Goal: Task Accomplishment & Management: Manage account settings

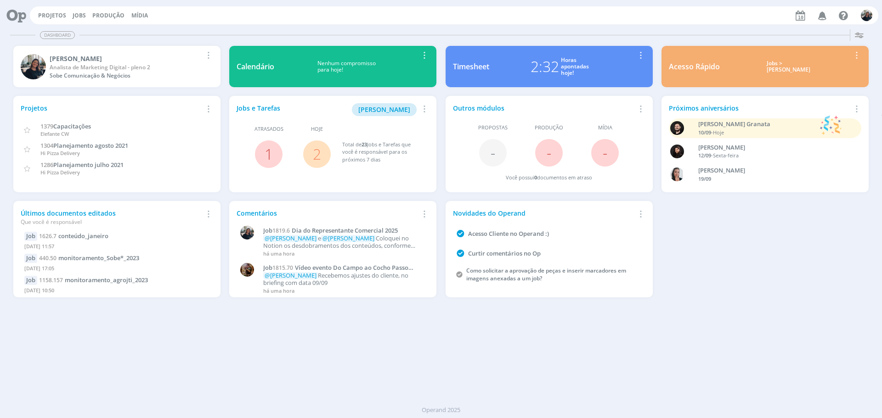
click at [773, 68] on div "Jobs > [PERSON_NAME]" at bounding box center [789, 66] width 124 height 13
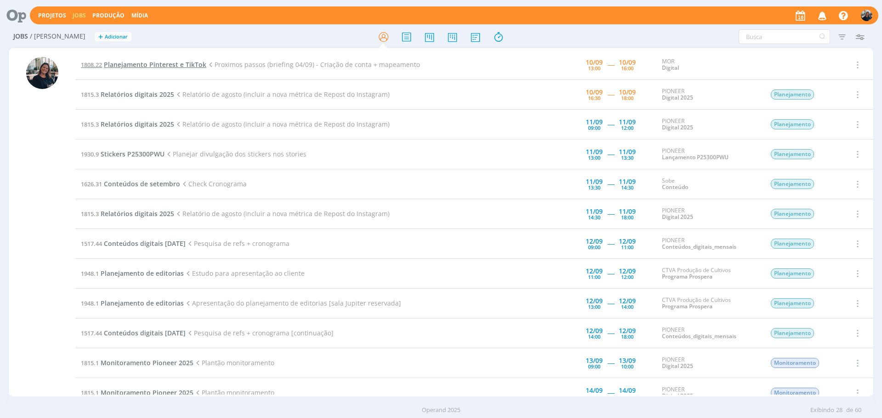
click at [145, 64] on span "Planejamento Pinterest e TikTok" at bounding box center [155, 64] width 102 height 9
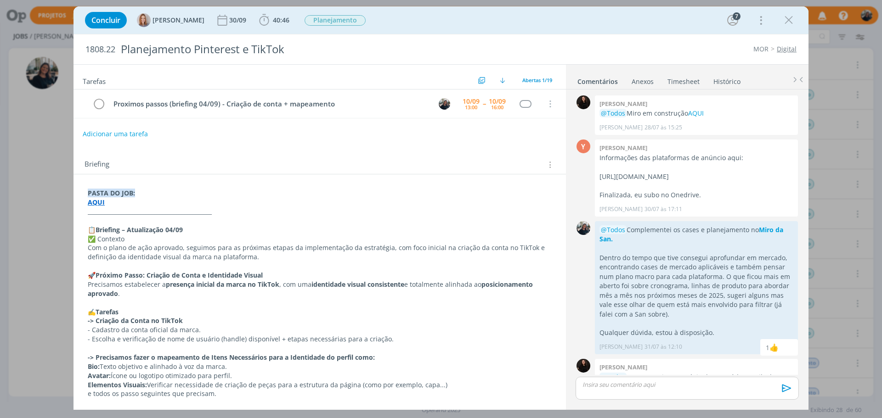
scroll to position [313, 0]
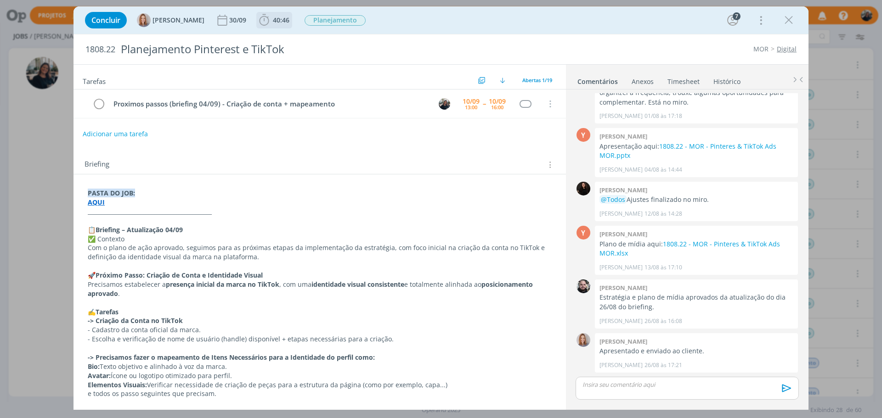
click at [265, 19] on icon "dialog" at bounding box center [264, 20] width 14 height 14
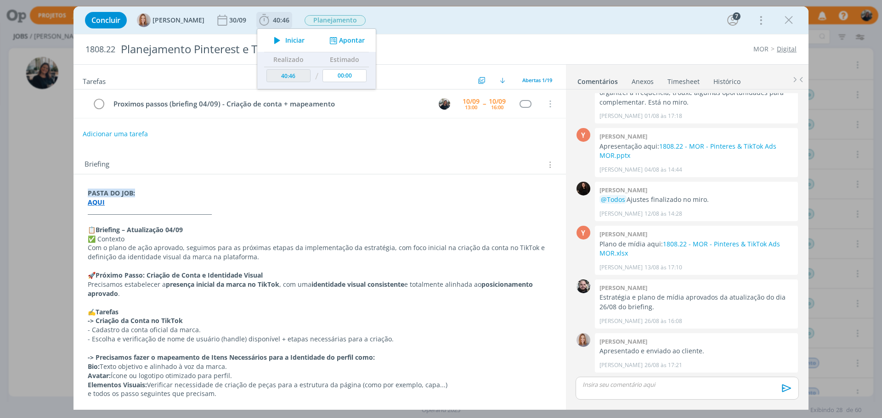
click at [285, 44] on icon "dialog" at bounding box center [277, 40] width 16 height 12
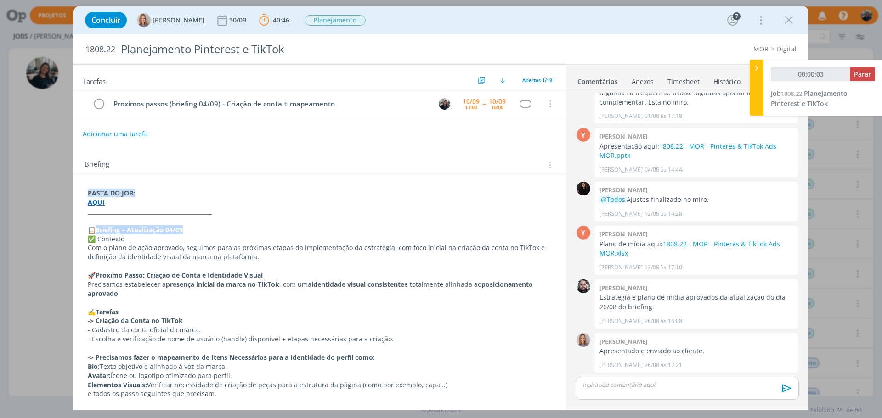
drag, startPoint x: 98, startPoint y: 230, endPoint x: 186, endPoint y: 231, distance: 88.7
click at [186, 231] on p "📋 Briefing – Atualização 04/09" at bounding box center [320, 230] width 464 height 9
click at [160, 241] on p "✅ Contexto" at bounding box center [319, 239] width 463 height 9
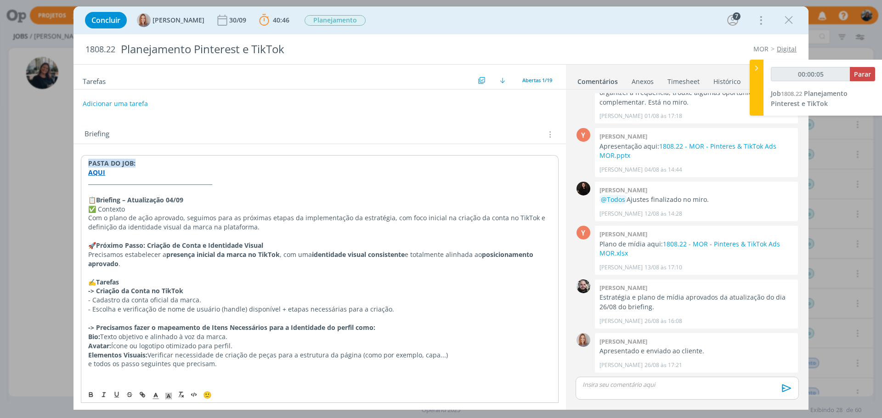
scroll to position [46, 0]
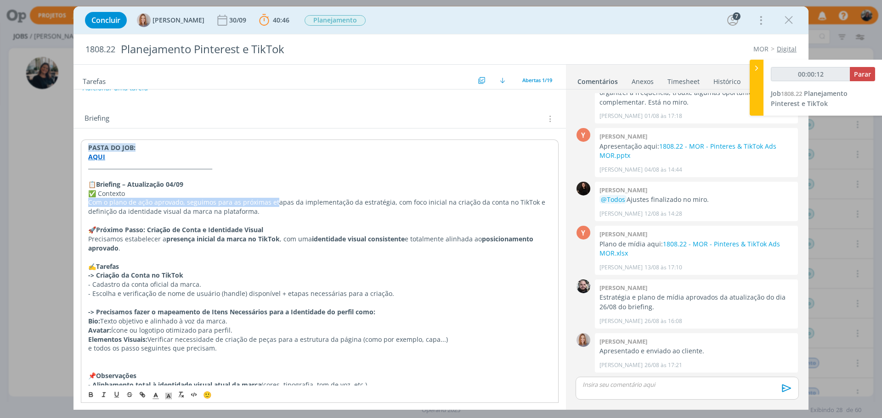
drag, startPoint x: 90, startPoint y: 202, endPoint x: 275, endPoint y: 204, distance: 185.1
click at [275, 204] on p "Com o plano de ação aprovado, seguimos para as próximas etapas da implementação…" at bounding box center [319, 207] width 463 height 18
click at [226, 205] on p "Com o plano de ação aprovado, seguimos para as próximas etapas da implementação…" at bounding box center [319, 207] width 463 height 18
click at [197, 202] on p "Com o plano de ação aprovado, seguimos para as próximas etapas da implementação…" at bounding box center [319, 207] width 463 height 18
drag, startPoint x: 185, startPoint y: 201, endPoint x: 231, endPoint y: 200, distance: 45.9
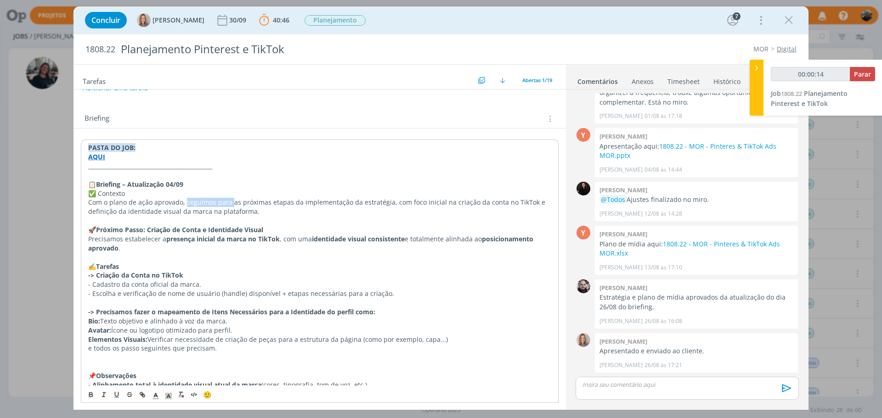
click at [231, 200] on p "Com o plano de ação aprovado, seguimos para as próximas etapas da implementação…" at bounding box center [319, 207] width 463 height 18
drag, startPoint x: 299, startPoint y: 201, endPoint x: 389, endPoint y: 201, distance: 90.0
click at [389, 201] on p "Com o plano de ação aprovado, seguimos para as próximas etapas da implementação…" at bounding box center [319, 207] width 463 height 18
click at [445, 200] on p "Com o plano de ação aprovado, seguimos para as próximas etapas da implementação…" at bounding box center [319, 207] width 463 height 18
drag, startPoint x: 450, startPoint y: 197, endPoint x: 491, endPoint y: 207, distance: 43.0
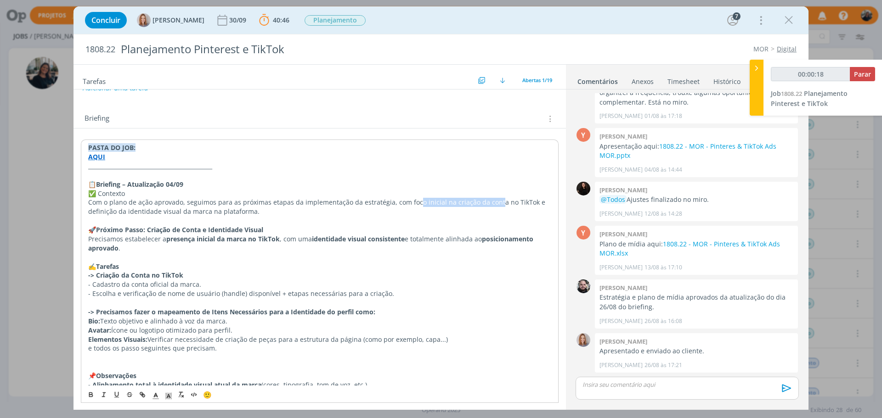
click at [491, 207] on p "Com o plano de ação aprovado, seguimos para as próximas etapas da implementação…" at bounding box center [319, 207] width 463 height 18
click at [471, 206] on p "Com o plano de ação aprovado, seguimos para as próximas etapas da implementação…" at bounding box center [319, 207] width 463 height 18
click at [103, 207] on p "Com o plano de ação aprovado, seguimos para as próximas etapas da implementação…" at bounding box center [319, 207] width 463 height 18
drag, startPoint x: 94, startPoint y: 209, endPoint x: 216, endPoint y: 210, distance: 122.2
click at [216, 210] on p "Com o plano de ação aprovado, seguimos para as próximas etapas da implementação…" at bounding box center [319, 207] width 463 height 18
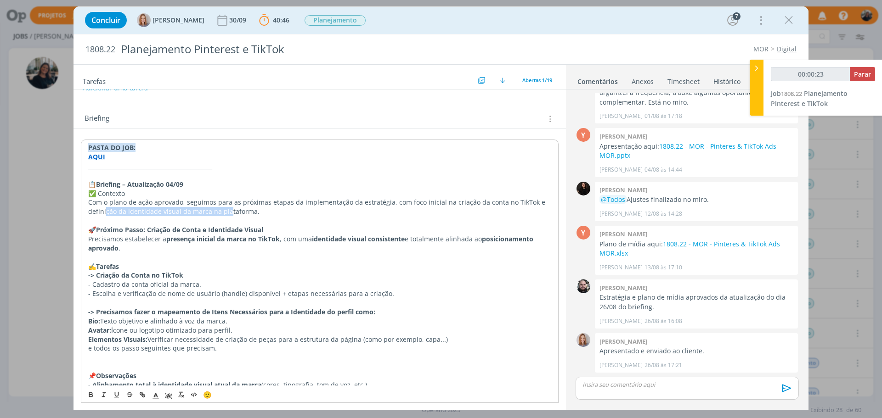
click at [204, 216] on p "Com o plano de ação aprovado, seguimos para as próximas etapas da implementação…" at bounding box center [319, 207] width 463 height 18
drag, startPoint x: 158, startPoint y: 214, endPoint x: 224, endPoint y: 210, distance: 66.7
click at [224, 210] on p "Com o plano de ação aprovado, seguimos para as próximas etapas da implementação…" at bounding box center [319, 207] width 463 height 18
click at [252, 205] on p "Com o plano de ação aprovado, seguimos para as próximas etapas da implementação…" at bounding box center [319, 207] width 463 height 18
click at [250, 215] on p "Com o plano de ação aprovado, seguimos para as próximas etapas da implementação…" at bounding box center [319, 207] width 463 height 18
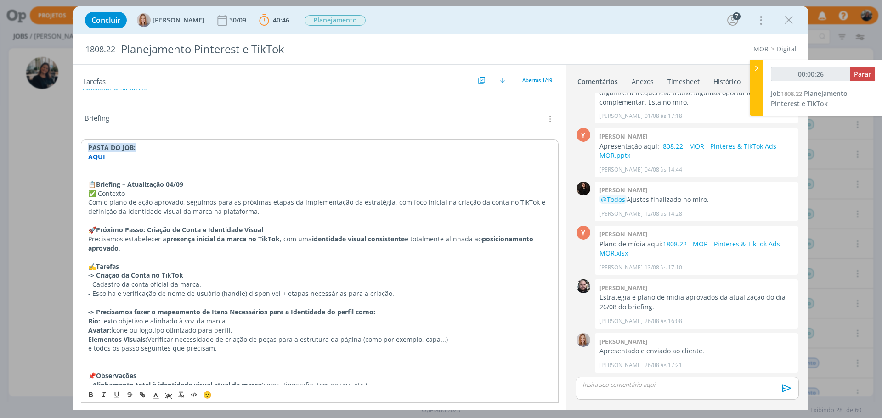
click at [268, 231] on p "🚀 Próximo Passo: Criação de Conta e Identidade Visual" at bounding box center [319, 230] width 463 height 9
drag, startPoint x: 95, startPoint y: 203, endPoint x: 280, endPoint y: 206, distance: 185.6
click at [280, 206] on p "Com o plano de ação aprovado, seguimos para as próximas etapas da implementação…" at bounding box center [319, 207] width 463 height 18
click at [230, 203] on p "Com o plano de ação aprovado, seguimos para as próximas etapas da implementação…" at bounding box center [319, 207] width 463 height 18
drag, startPoint x: 216, startPoint y: 202, endPoint x: 488, endPoint y: 206, distance: 271.9
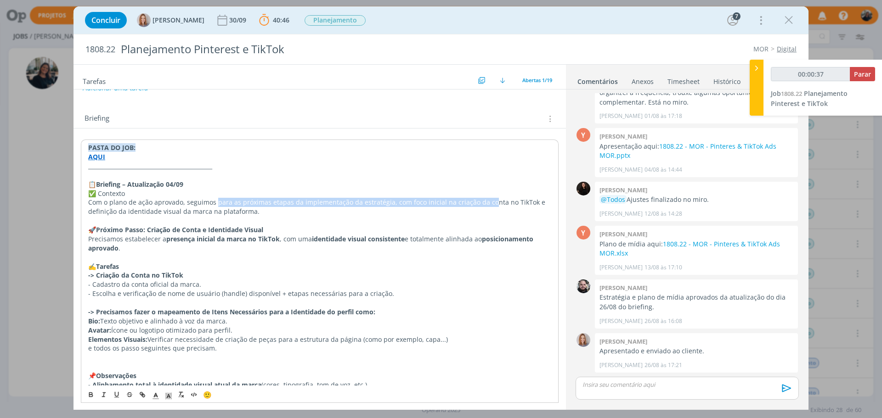
click at [488, 206] on p "Com o plano de ação aprovado, seguimos para as próximas etapas da implementação…" at bounding box center [319, 207] width 463 height 18
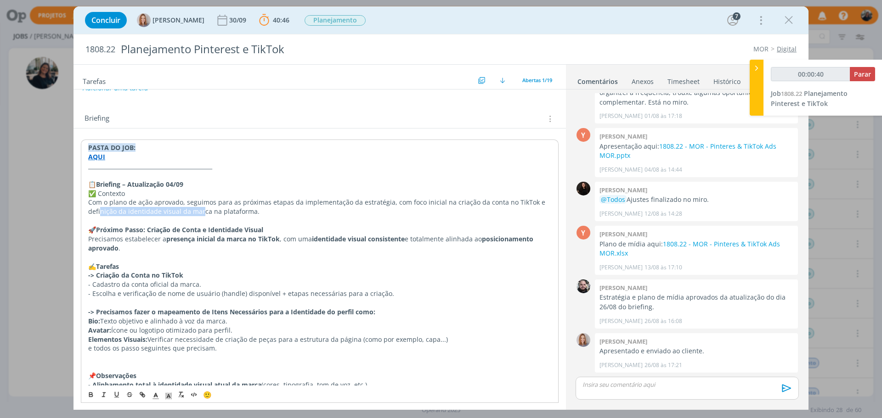
drag, startPoint x: 88, startPoint y: 214, endPoint x: 189, endPoint y: 211, distance: 101.1
click at [133, 234] on strong "Próximo Passo: Criação de Conta e Identidade Visual" at bounding box center [179, 230] width 167 height 9
drag, startPoint x: 128, startPoint y: 232, endPoint x: 219, endPoint y: 239, distance: 90.7
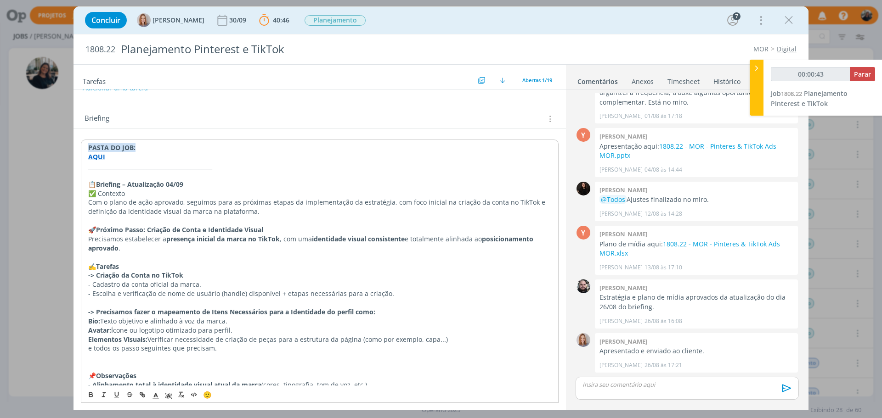
click at [200, 246] on p "Precisamos estabelecer a presença inicial da marca no TikTok , com uma identida…" at bounding box center [319, 244] width 463 height 18
drag, startPoint x: 152, startPoint y: 226, endPoint x: 248, endPoint y: 229, distance: 96.0
click at [243, 226] on strong "Próximo Passo: Criação de Conta e Identidade Visual" at bounding box center [179, 230] width 167 height 9
drag, startPoint x: 259, startPoint y: 229, endPoint x: 147, endPoint y: 230, distance: 112.1
click at [147, 230] on p "🚀 Próximo Passo: Criação de Conta e Identidade Visual" at bounding box center [319, 230] width 463 height 9
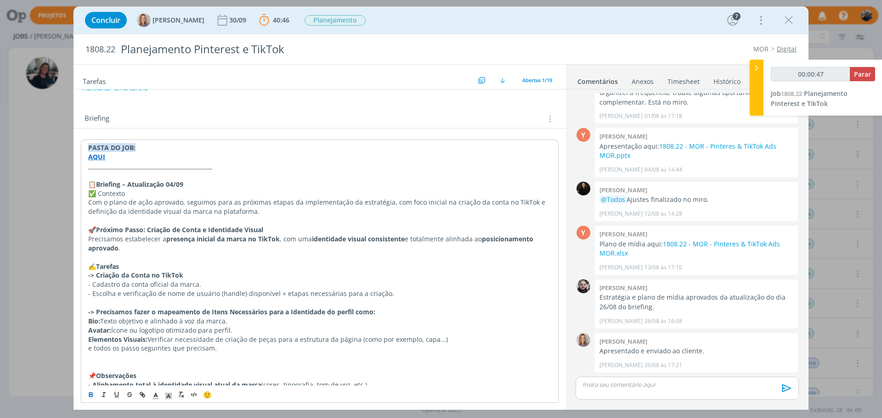
click at [110, 233] on strong "Próximo Passo: Criação de Conta e Identidade Visual" at bounding box center [179, 230] width 167 height 9
drag, startPoint x: 99, startPoint y: 227, endPoint x: 271, endPoint y: 227, distance: 172.2
click at [271, 227] on p "🚀 Próximo Passo: Criação de Conta e Identidade Visual" at bounding box center [319, 230] width 463 height 9
click at [227, 231] on strong "Próximo Passo: Criação de Conta e Identidade Visual" at bounding box center [179, 230] width 167 height 9
drag, startPoint x: 149, startPoint y: 228, endPoint x: 269, endPoint y: 231, distance: 119.4
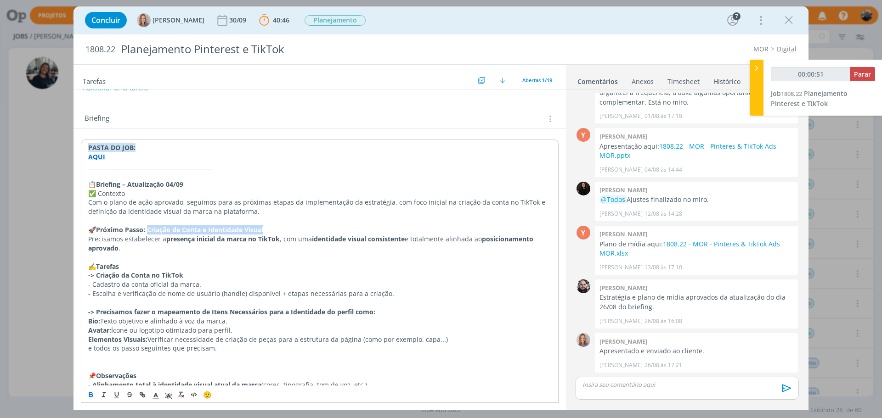
click at [269, 231] on p "🚀 Próximo Passo: Criação de Conta e Identidade Visual" at bounding box center [319, 230] width 463 height 9
click at [231, 237] on strong "presença inicial da marca no TikTok" at bounding box center [222, 239] width 113 height 9
click at [187, 231] on strong "Próximo Passo: Criação de Conta e Identidade Visual" at bounding box center [179, 230] width 167 height 9
drag, startPoint x: 163, startPoint y: 226, endPoint x: 253, endPoint y: 220, distance: 89.7
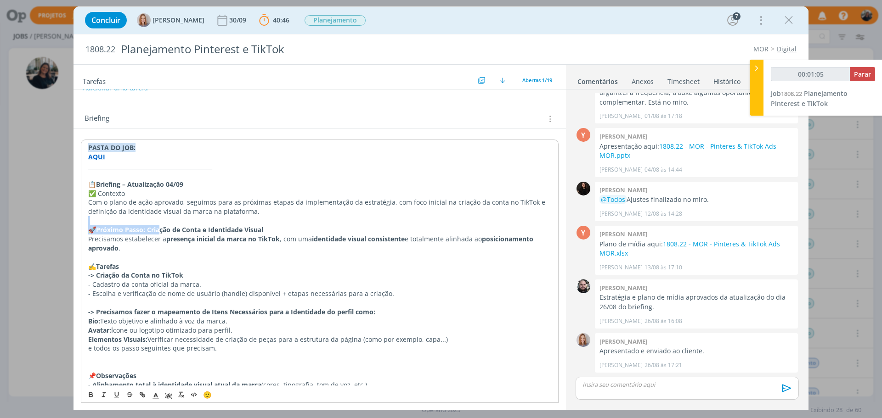
click at [327, 225] on p "dialog" at bounding box center [319, 220] width 463 height 9
click at [331, 214] on p "Com o plano de ação aprovado, seguimos para as próximas etapas da implementação…" at bounding box center [319, 207] width 463 height 18
click at [265, 210] on p "Com o plano de ação aprovado, seguimos para as próximas etapas da implementação…" at bounding box center [319, 207] width 463 height 18
click at [263, 233] on strong "Próximo Passo: Criação de Conta e Identidade Visual" at bounding box center [179, 230] width 167 height 9
click at [321, 231] on p "🚀 Próximo Passo: Criação de Conta e Identidade Visual" at bounding box center [319, 230] width 463 height 9
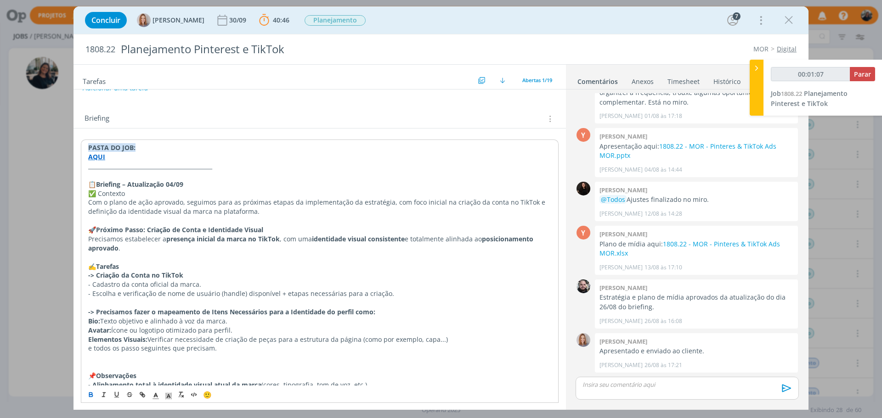
click at [304, 242] on p "Precisamos estabelecer a presença inicial da marca no TikTok , com uma identida…" at bounding box center [319, 244] width 463 height 18
click at [348, 249] on p "Precisamos estabelecer a presença inicial da marca no TikTok , com uma identida…" at bounding box center [319, 244] width 463 height 18
click at [286, 243] on p "Precisamos estabelecer a presença inicial da marca no TikTok , com uma identida…" at bounding box center [319, 244] width 463 height 18
click at [305, 229] on p "🚀 Próximo Passo: Criação de Conta e Identidade Visual" at bounding box center [319, 230] width 463 height 9
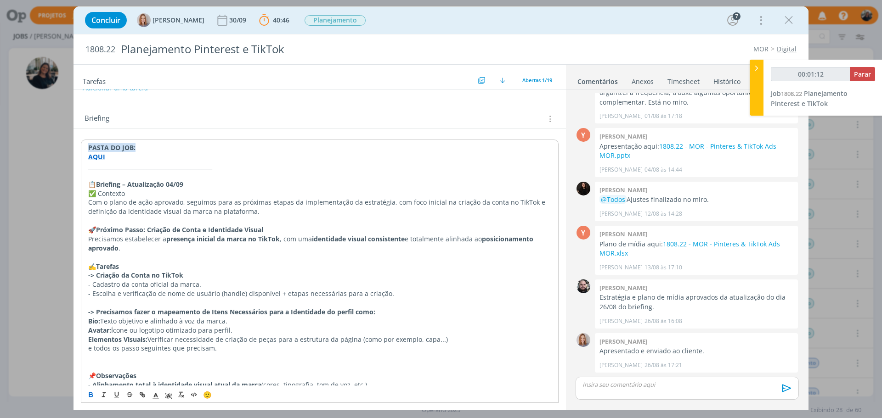
click at [302, 231] on p "🚀 Próximo Passo: Criação de Conta e Identidade Visual" at bounding box center [319, 230] width 463 height 9
click at [275, 235] on strong "presença inicial da marca no TikTok" at bounding box center [222, 239] width 113 height 9
click at [276, 248] on p "Precisamos estabelecer a presença inicial da marca no TikTok , com uma identida…" at bounding box center [319, 244] width 463 height 18
click at [295, 239] on p "Precisamos estabelecer a presença inicial da marca no TikTok , com uma identida…" at bounding box center [319, 244] width 463 height 18
click at [302, 232] on p "🚀 Próximo Passo: Criação de Conta e Identidade Visual" at bounding box center [319, 230] width 463 height 9
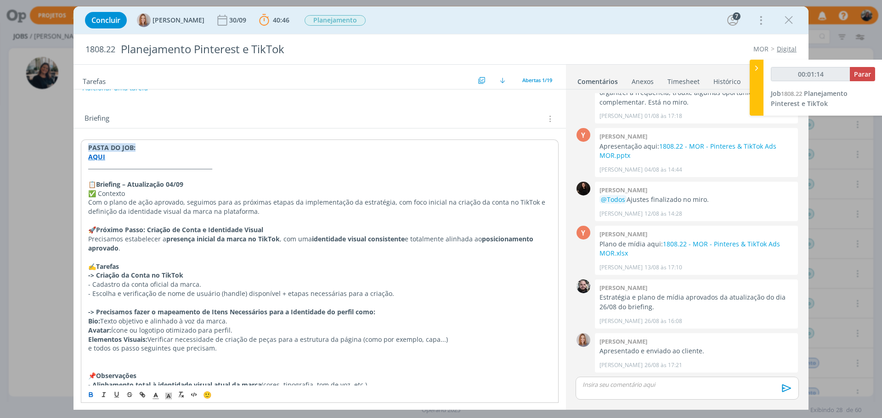
click at [300, 245] on p "Precisamos estabelecer a presença inicial da marca no TikTok , com uma identida…" at bounding box center [319, 244] width 463 height 18
drag, startPoint x: 145, startPoint y: 228, endPoint x: 253, endPoint y: 228, distance: 107.9
click at [253, 228] on strong "Próximo Passo: Criação de Conta e Identidade Visual" at bounding box center [179, 230] width 167 height 9
click at [306, 227] on p "🚀 Próximo Passo: Criação de Conta e Identidade Visual" at bounding box center [319, 230] width 463 height 9
click at [245, 242] on strong "presença inicial da marca no TikTok" at bounding box center [222, 239] width 113 height 9
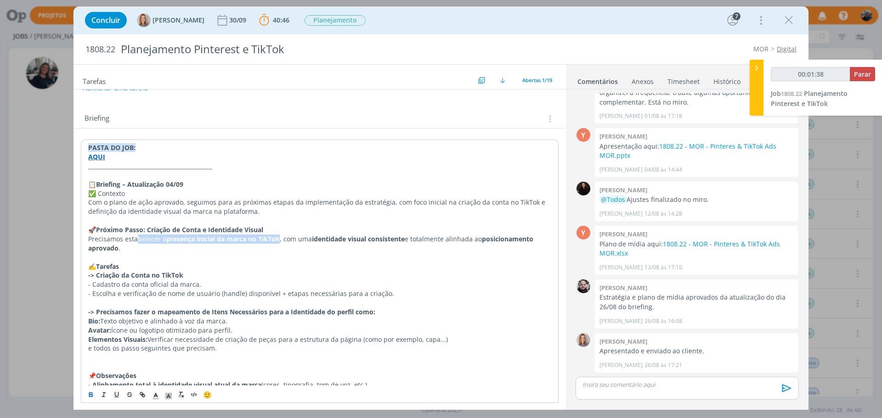
drag, startPoint x: 162, startPoint y: 243, endPoint x: 281, endPoint y: 240, distance: 119.0
click at [281, 240] on p "Precisamos estabelecer a presença inicial da marca no TikTok , com uma identida…" at bounding box center [319, 244] width 463 height 18
click at [290, 252] on p "Precisamos estabelecer a presença inicial da marca no TikTok , com uma identida…" at bounding box center [319, 244] width 463 height 18
drag, startPoint x: 376, startPoint y: 241, endPoint x: 451, endPoint y: 266, distance: 79.4
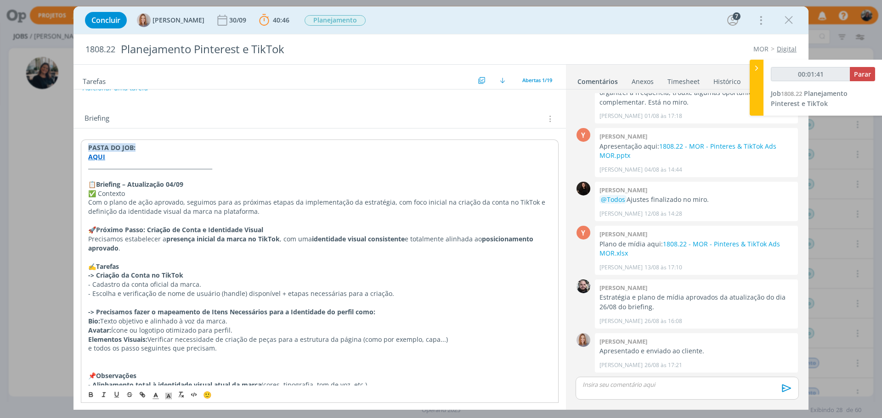
click at [303, 275] on p "-> Criação da Conta no TikTok" at bounding box center [319, 275] width 463 height 9
type input "00:01:56"
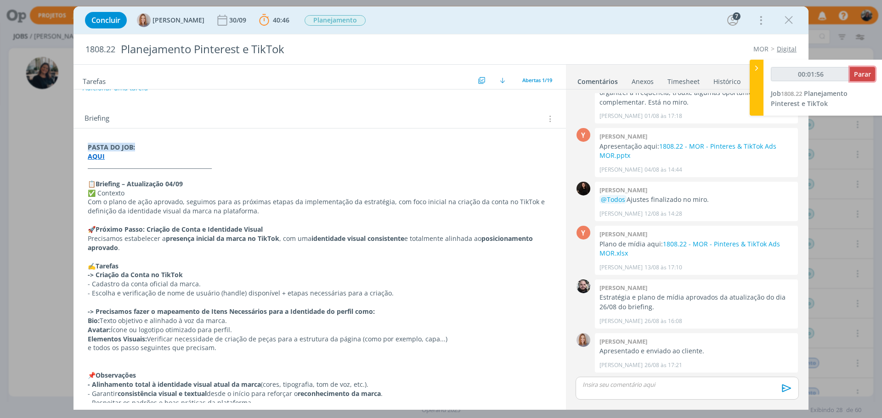
click at [865, 73] on span "Parar" at bounding box center [862, 74] width 17 height 9
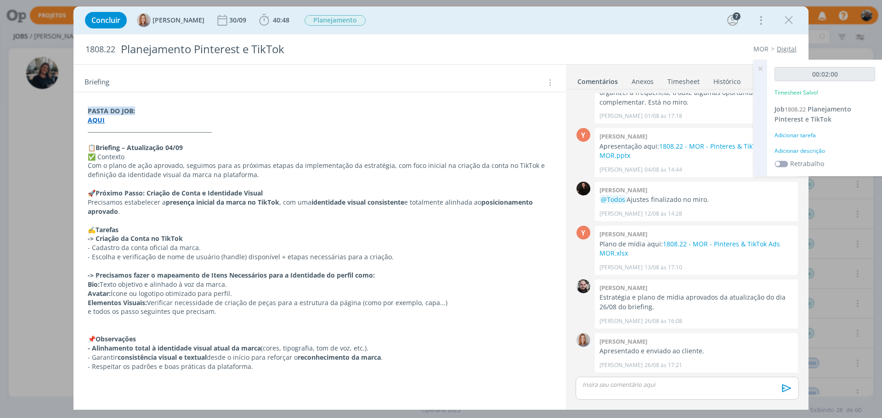
scroll to position [138, 0]
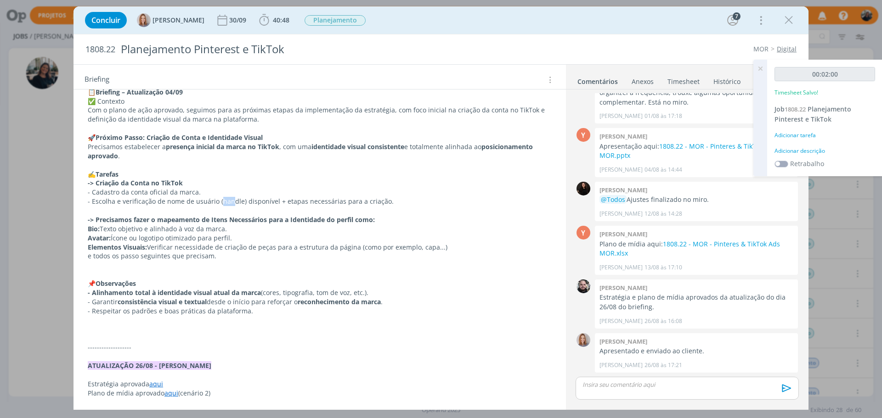
drag, startPoint x: 218, startPoint y: 201, endPoint x: 231, endPoint y: 203, distance: 13.0
click at [231, 203] on p "- Escolha e verificação de nome de usuário (handle) disponível + etapas necessá…" at bounding box center [320, 201] width 464 height 9
click at [274, 203] on p "- Escolha e verificação de nome de usuário (handle) disponível + etapas necessá…" at bounding box center [319, 201] width 463 height 9
click at [811, 150] on div "Adicionar descrição" at bounding box center [824, 151] width 101 height 8
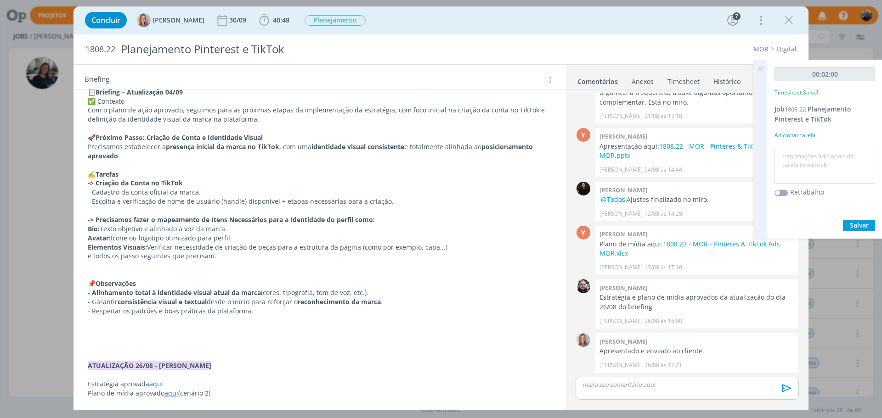
click at [817, 156] on textarea at bounding box center [825, 165] width 96 height 33
type textarea "INÍCIO"
click at [861, 222] on span "Salvar" at bounding box center [859, 225] width 19 height 9
click at [264, 18] on icon "dialog" at bounding box center [264, 20] width 14 height 14
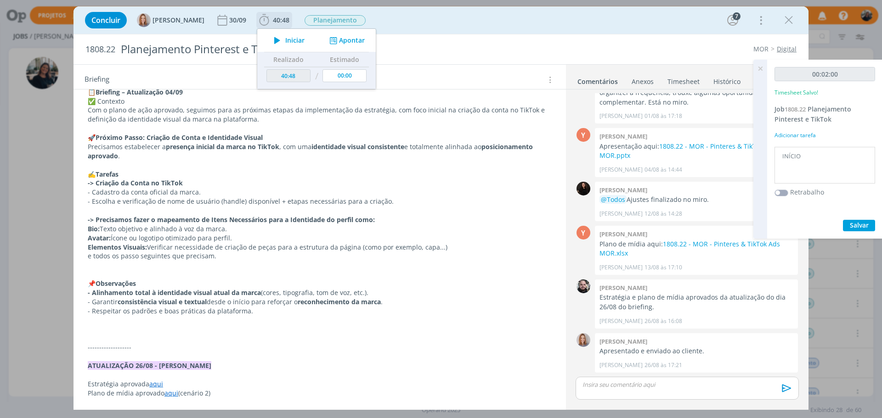
click at [282, 35] on icon "dialog" at bounding box center [277, 40] width 16 height 12
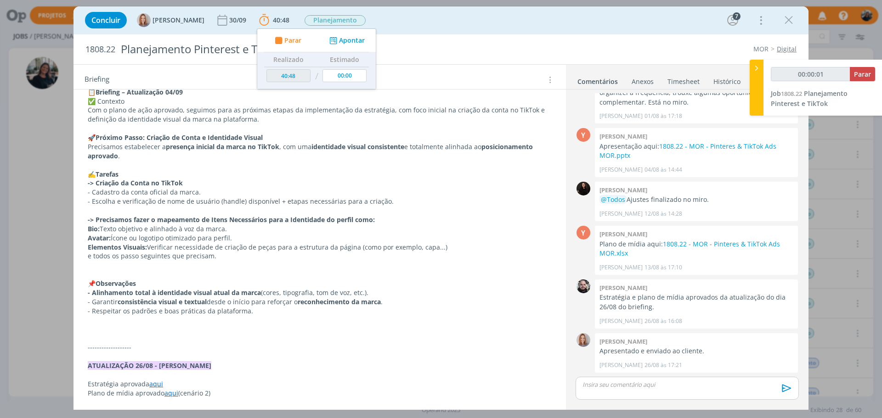
type input "00:00:02"
click at [757, 68] on icon at bounding box center [756, 68] width 9 height 10
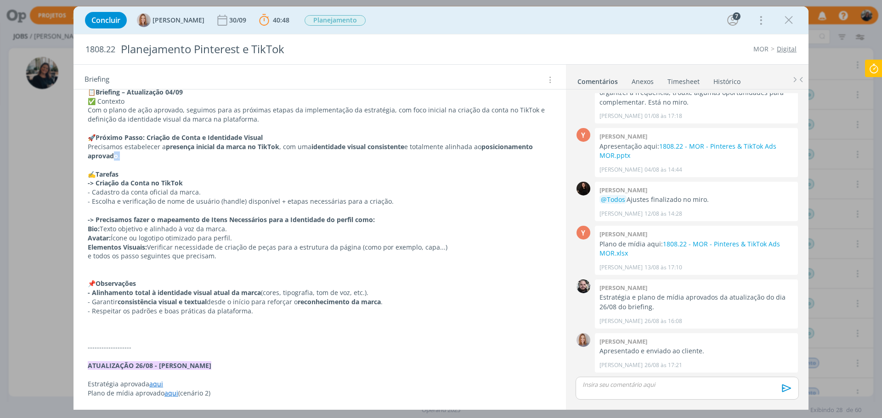
drag, startPoint x: 114, startPoint y: 152, endPoint x: 177, endPoint y: 154, distance: 62.9
click at [177, 154] on p "Precisamos estabelecer a presença inicial da marca no TikTok , com uma identida…" at bounding box center [320, 151] width 464 height 18
click at [193, 261] on p "e todos os passo seguintes que precisam." at bounding box center [319, 256] width 463 height 9
drag, startPoint x: 110, startPoint y: 149, endPoint x: 198, endPoint y: 150, distance: 88.2
click at [198, 150] on p "Precisamos estabelecer a presença inicial da marca no TikTok , com uma identida…" at bounding box center [319, 152] width 463 height 18
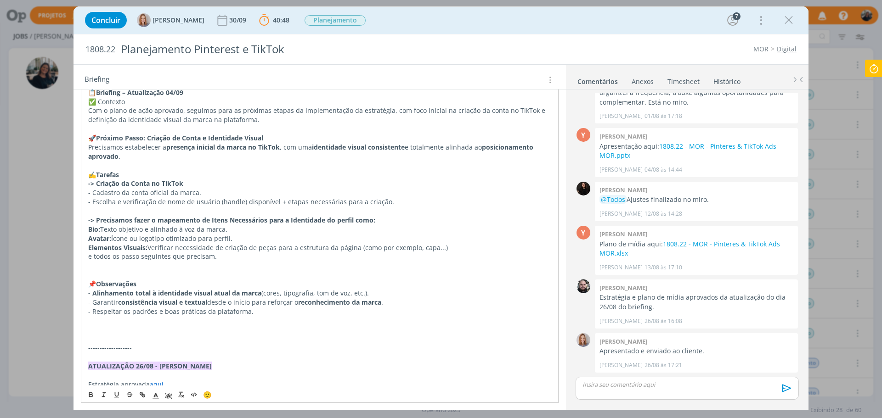
click at [230, 152] on p "Precisamos estabelecer a presença inicial da marca no TikTok , com uma identida…" at bounding box center [319, 152] width 463 height 18
drag, startPoint x: 188, startPoint y: 148, endPoint x: 319, endPoint y: 153, distance: 131.0
click at [319, 153] on p "Precisamos estabelecer a presença inicial da marca no TikTok , com uma identida…" at bounding box center [319, 152] width 463 height 18
drag, startPoint x: 606, startPoint y: 299, endPoint x: 739, endPoint y: 298, distance: 133.2
click at [739, 298] on p "Estratégia e plano de mídia aprovados da atualização do dia 26/08 do briefing." at bounding box center [696, 302] width 194 height 19
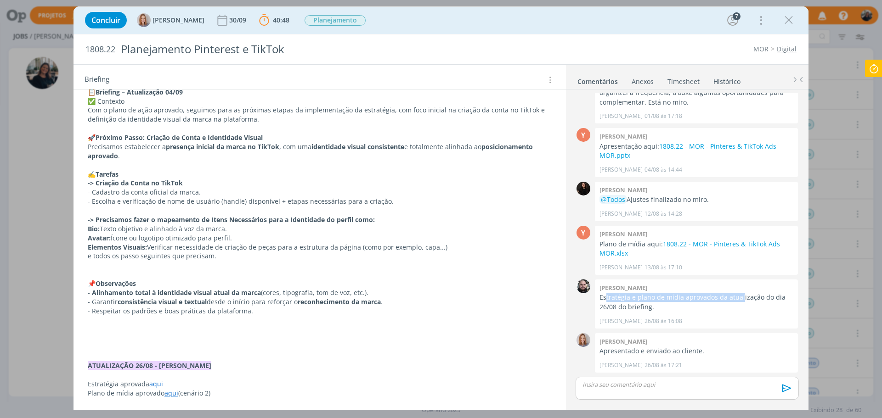
scroll to position [230, 0]
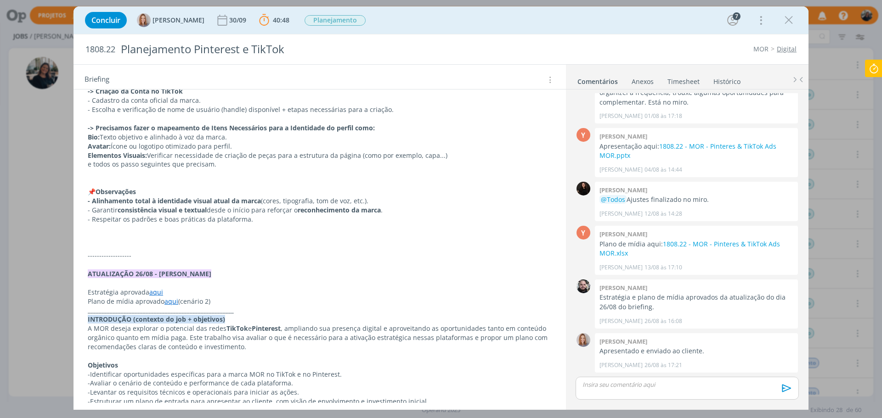
click at [156, 293] on link "aqui" at bounding box center [156, 292] width 14 height 9
click at [164, 308] on link "https://sobeae.sharepoint.com/:b:/s/SOBEAE/ESfkAYbNXtZMgfv_StIBLIsBZFwiQoZy4d39…" at bounding box center [147, 310] width 69 height 12
click at [262, 185] on p "dialog" at bounding box center [319, 183] width 463 height 9
drag, startPoint x: 164, startPoint y: 127, endPoint x: 293, endPoint y: 133, distance: 128.7
click at [293, 133] on p "-> Precisamos fazer o mapeamento de Itens Necessários para a Identidade do perf…" at bounding box center [319, 128] width 463 height 9
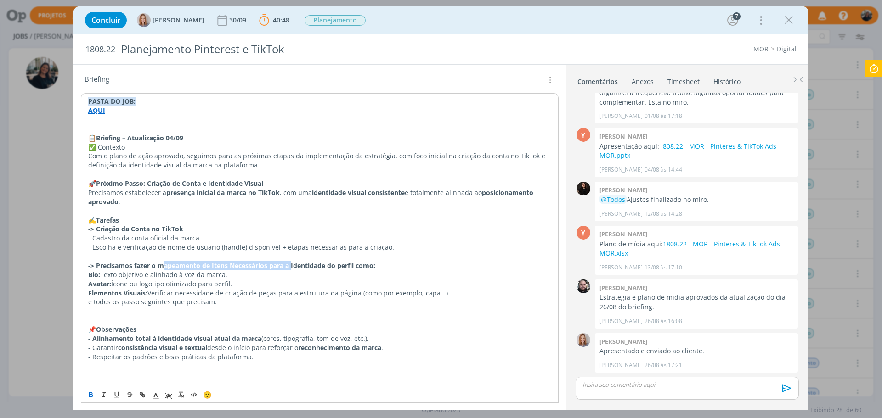
scroll to position [92, 0]
click at [230, 283] on span "Ícone ou logotipo otimizado para perfil." at bounding box center [171, 284] width 121 height 9
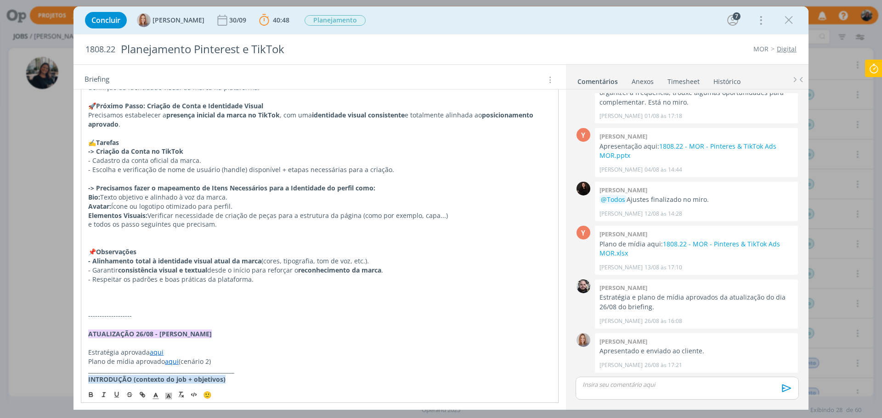
scroll to position [184, 0]
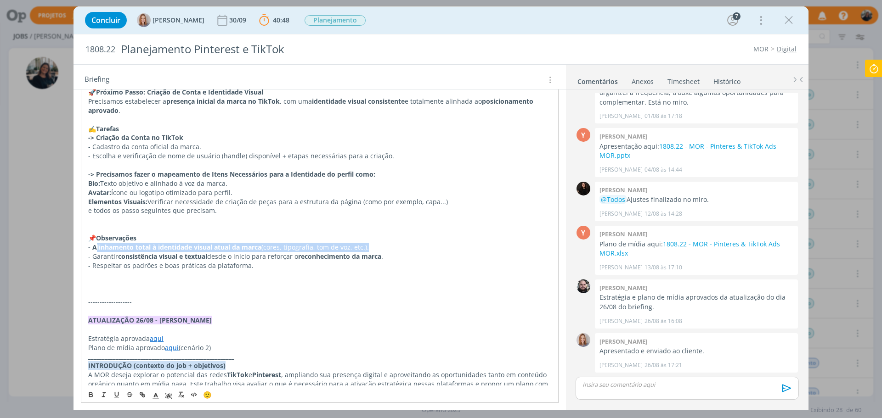
drag, startPoint x: 96, startPoint y: 247, endPoint x: 367, endPoint y: 246, distance: 271.4
click at [367, 246] on p "- Alinhamento total à identidade visual atual da marca (cores, tipografia, tom …" at bounding box center [319, 247] width 463 height 9
drag, startPoint x: 101, startPoint y: 256, endPoint x: 316, endPoint y: 254, distance: 214.9
click at [316, 254] on p "- Garantir consistência visual e textual desde o início para reforçar o reconhe…" at bounding box center [319, 256] width 463 height 9
click at [305, 250] on p "- Alinhamento total à identidade visual atual da marca (cores, tipografia, tom …" at bounding box center [320, 247] width 464 height 9
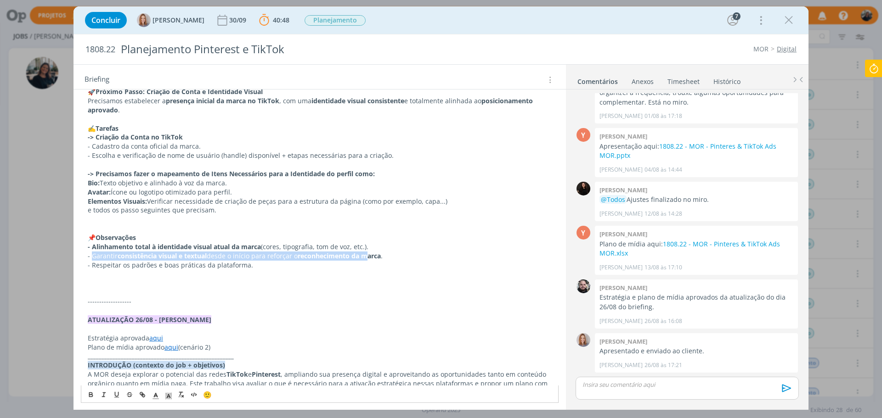
drag, startPoint x: 92, startPoint y: 256, endPoint x: 370, endPoint y: 257, distance: 277.9
click at [370, 257] on p "- Garantir consistência visual e textual desde o início para reforçar o reconhe…" at bounding box center [320, 256] width 464 height 9
click at [267, 260] on p "- Garantir consistência visual e textual desde o início para reforçar o reconhe…" at bounding box center [320, 256] width 464 height 9
drag, startPoint x: 210, startPoint y: 253, endPoint x: 380, endPoint y: 252, distance: 170.4
click at [380, 252] on p "- Garantir consistência visual e textual desde o início para reforçar o reconhe…" at bounding box center [320, 256] width 464 height 9
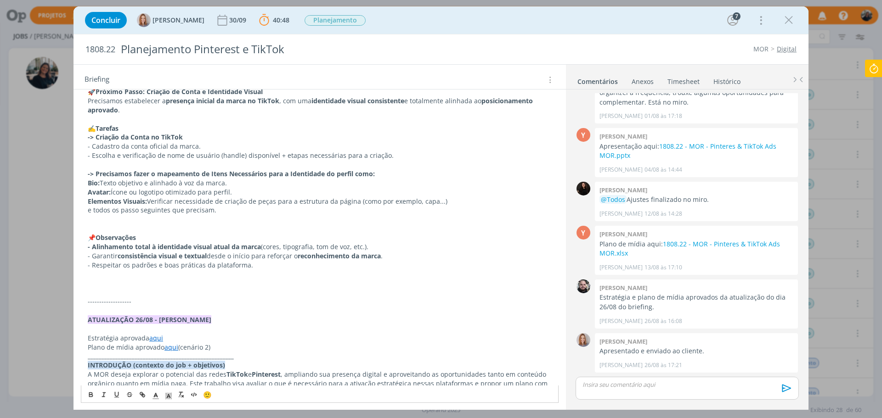
click at [136, 263] on p "- Respeitar os padrões e boas práticas da plataforma." at bounding box center [320, 265] width 464 height 9
click at [234, 268] on p "- Respeitar os padrões e boas práticas da plataforma." at bounding box center [320, 265] width 464 height 9
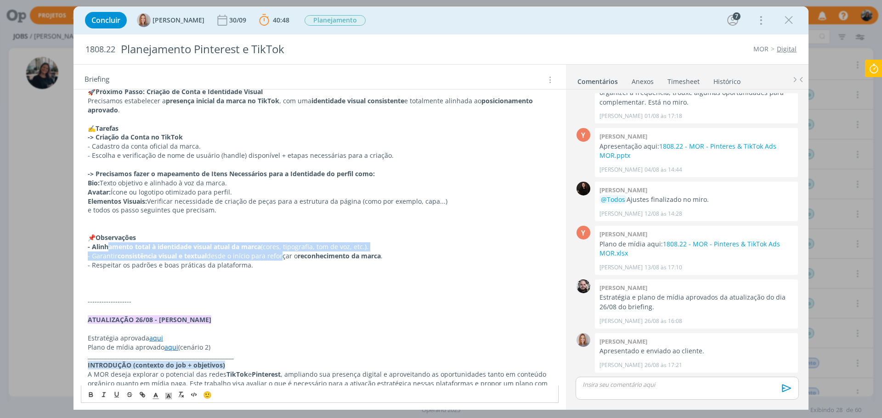
drag, startPoint x: 135, startPoint y: 243, endPoint x: 281, endPoint y: 251, distance: 146.8
click at [281, 251] on div "PASTA DO JOB: AQUI _____________________________________________ 📋 Briefing – A…" at bounding box center [320, 384] width 478 height 764
click at [371, 248] on p "- Alinhamento total à identidade visual atual da marca (cores, tipografia, tom …" at bounding box center [320, 247] width 464 height 9
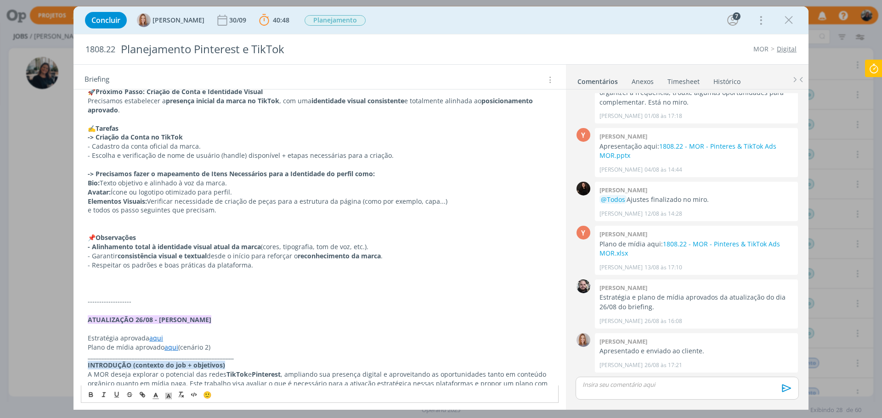
drag, startPoint x: 372, startPoint y: 246, endPoint x: 87, endPoint y: 234, distance: 285.5
click at [87, 234] on div "PASTA DO JOB: AQUI _____________________________________________ 📋 Briefing – A…" at bounding box center [320, 384] width 478 height 764
click at [149, 250] on strong "- Alinhamento total à identidade visual atual da marca" at bounding box center [174, 247] width 173 height 9
drag, startPoint x: 120, startPoint y: 248, endPoint x: 291, endPoint y: 249, distance: 170.9
click at [267, 244] on p "- Alinhamento total à identidade visual atual da marca (cores, tipografia, tom …" at bounding box center [320, 247] width 464 height 9
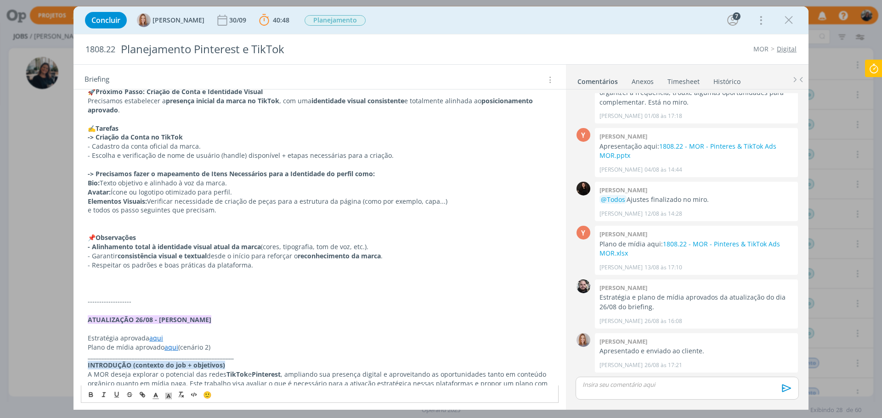
click at [292, 250] on p "- Alinhamento total à identidade visual atual da marca (cores, tipografia, tom …" at bounding box center [320, 247] width 464 height 9
drag, startPoint x: 282, startPoint y: 248, endPoint x: 367, endPoint y: 249, distance: 85.0
click at [367, 249] on p "- Alinhamento total à identidade visual atual da marca (cores, tipografia, tom …" at bounding box center [320, 247] width 464 height 9
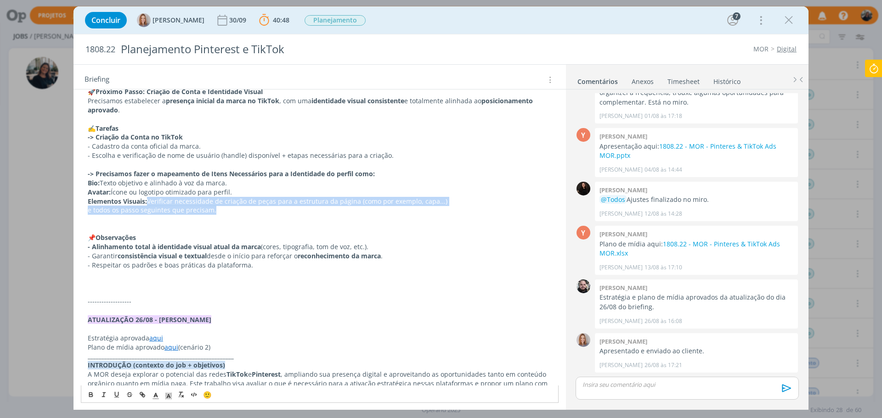
drag, startPoint x: 158, startPoint y: 197, endPoint x: 374, endPoint y: 208, distance: 217.1
click at [374, 208] on div "PASTA DO JOB: AQUI _____________________________________________ 📋 Briefing – A…" at bounding box center [320, 384] width 478 height 764
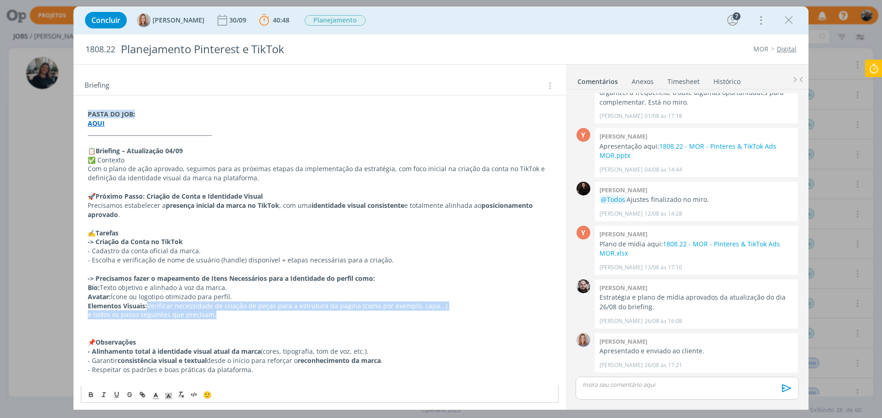
scroll to position [0, 0]
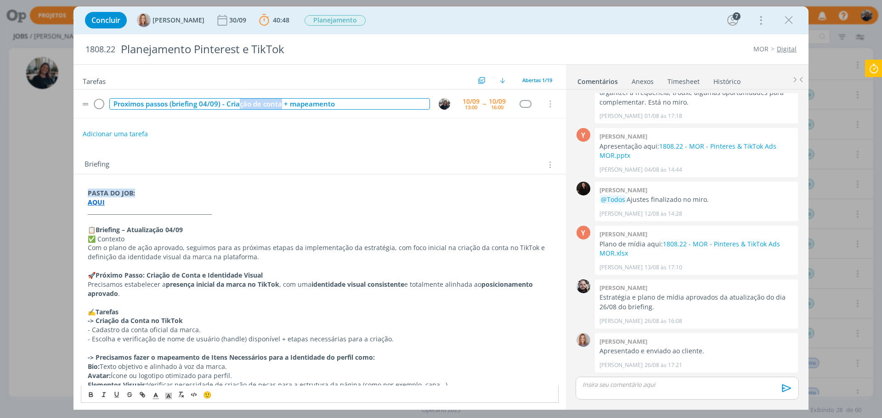
drag, startPoint x: 239, startPoint y: 106, endPoint x: 283, endPoint y: 108, distance: 43.7
click at [283, 108] on div "Proximos passos (briefing 04/09) - Criação de conta + mapeamento" at bounding box center [269, 103] width 321 height 11
drag, startPoint x: 299, startPoint y: 102, endPoint x: 331, endPoint y: 106, distance: 32.3
click at [331, 106] on div "Proximos passos (briefing 04/09) - Criação de conta + mapeamento" at bounding box center [269, 103] width 321 height 11
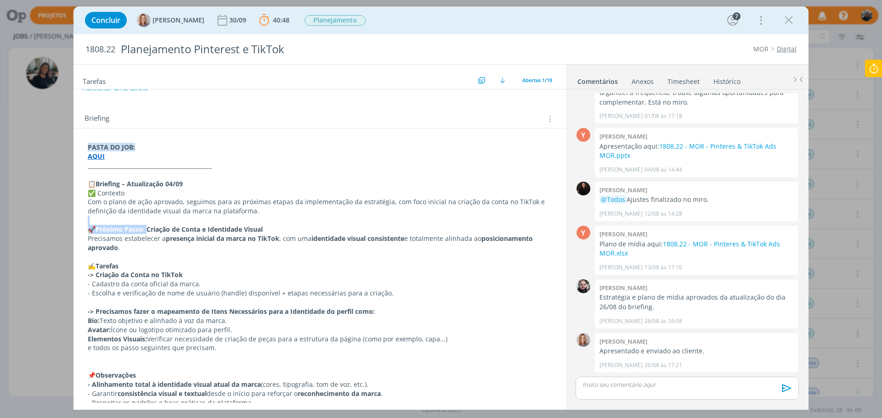
drag, startPoint x: 148, startPoint y: 228, endPoint x: 204, endPoint y: 224, distance: 55.7
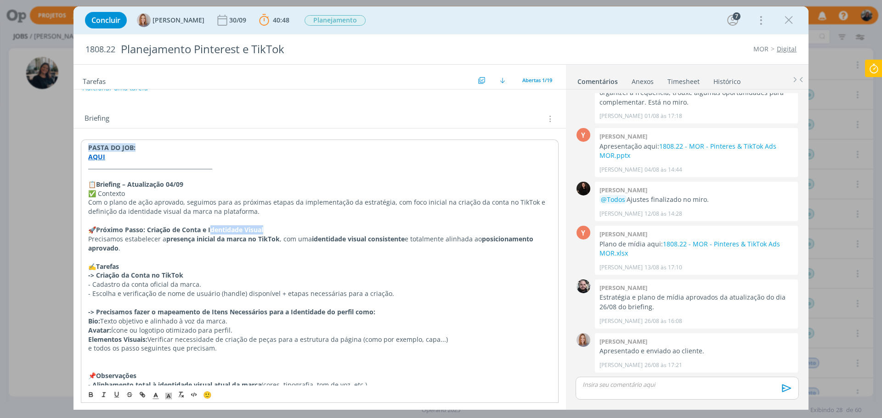
drag, startPoint x: 273, startPoint y: 230, endPoint x: 212, endPoint y: 229, distance: 61.1
click at [212, 229] on p "🚀 Próximo Passo: Criação de Conta e Identidade Visual" at bounding box center [319, 230] width 463 height 9
click at [96, 333] on strong "Avatar:" at bounding box center [99, 330] width 23 height 9
click at [94, 322] on strong "Bio:" at bounding box center [94, 321] width 12 height 9
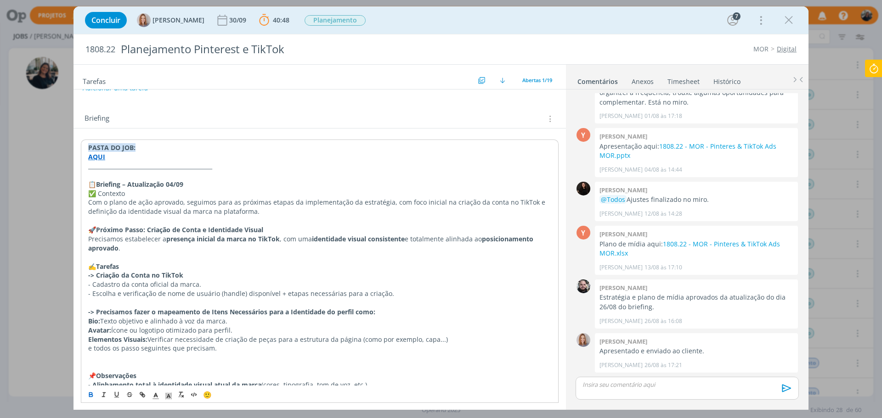
click at [101, 329] on strong "Avatar:" at bounding box center [99, 330] width 23 height 9
click at [108, 339] on strong "Elementos Visuais:" at bounding box center [117, 339] width 59 height 9
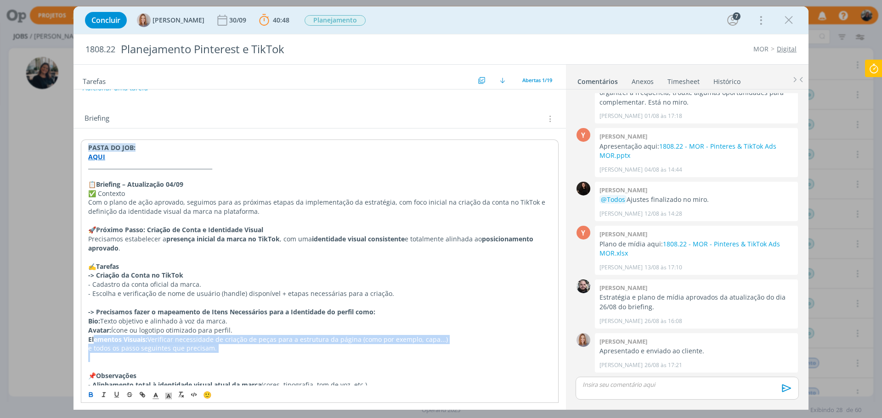
drag, startPoint x: 96, startPoint y: 339, endPoint x: 228, endPoint y: 355, distance: 133.1
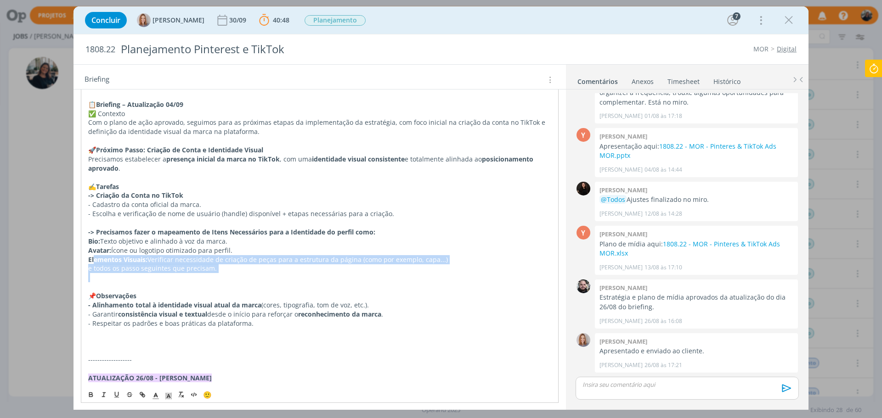
scroll to position [138, 0]
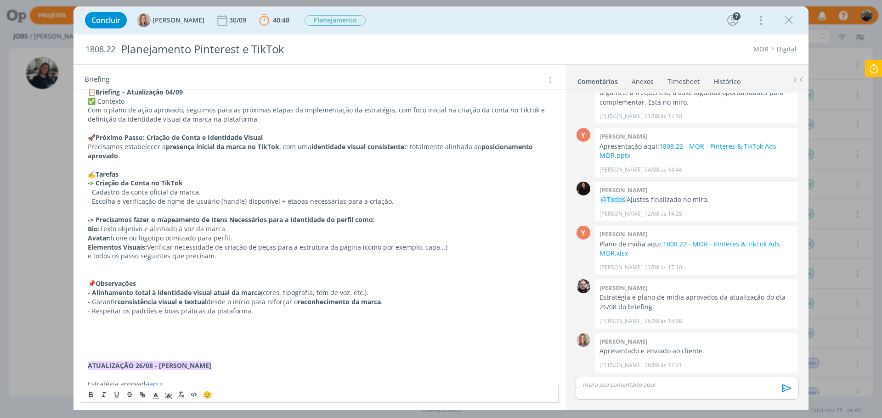
click at [320, 281] on p "📌 Observações" at bounding box center [320, 283] width 464 height 9
click at [114, 333] on p "dialog" at bounding box center [320, 329] width 464 height 9
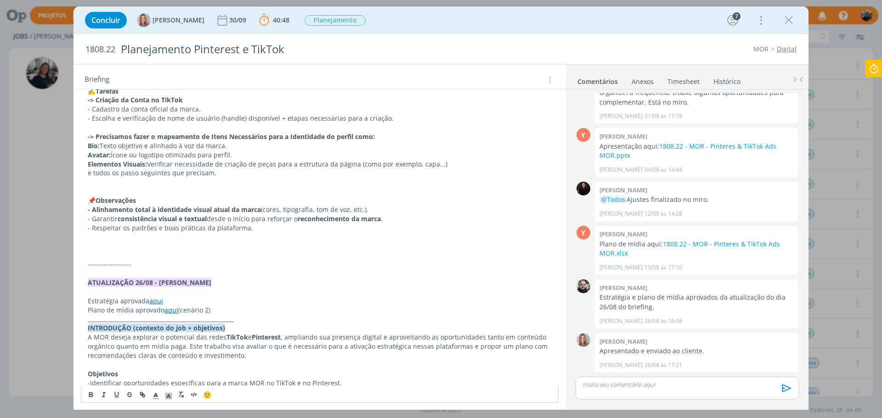
scroll to position [92, 0]
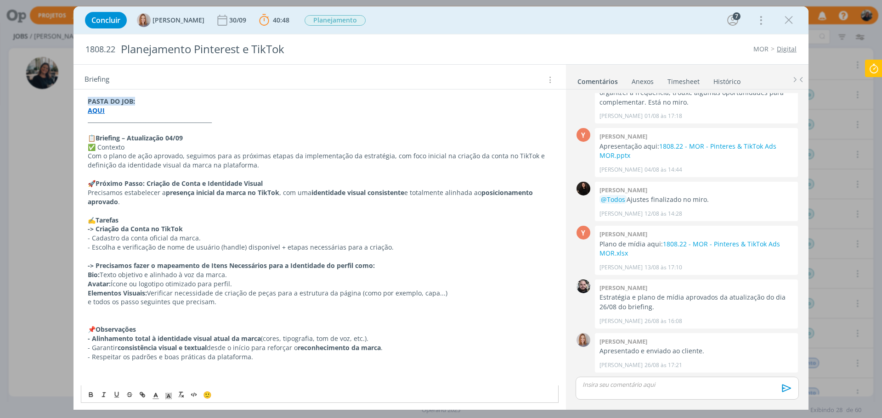
drag, startPoint x: 376, startPoint y: 339, endPoint x: 77, endPoint y: 333, distance: 299.5
click at [88, 338] on strong "- Alinhamento total à identidade visual atual da marca" at bounding box center [174, 338] width 173 height 9
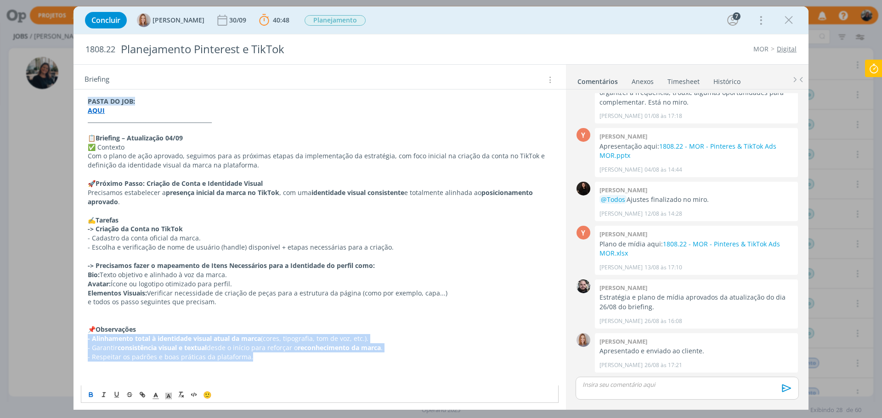
drag, startPoint x: 87, startPoint y: 339, endPoint x: 407, endPoint y: 358, distance: 320.6
copy div "- Alinhamento total à identidade visual atual da marca (cores, tipografia, tom …"
click at [788, 17] on icon "dialog" at bounding box center [789, 20] width 14 height 14
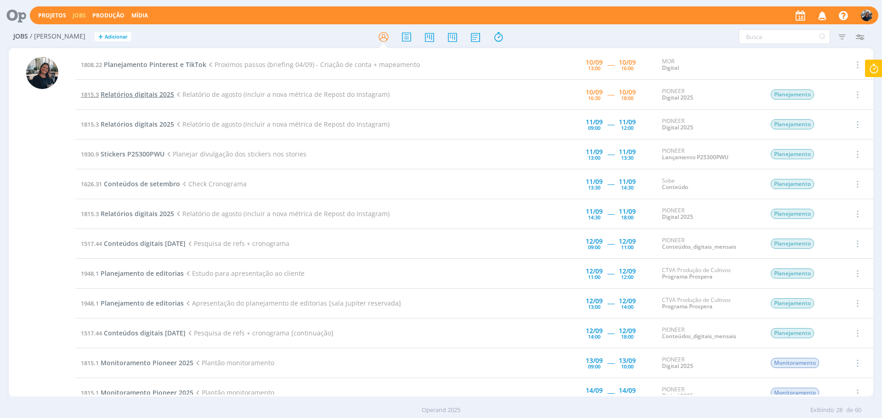
click at [144, 91] on span "Relatórios digitais 2025" at bounding box center [137, 94] width 73 height 9
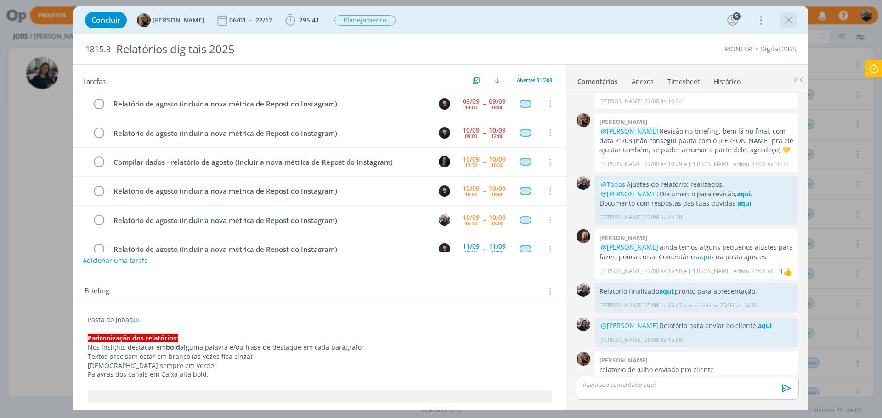
click at [791, 17] on icon "dialog" at bounding box center [789, 20] width 14 height 14
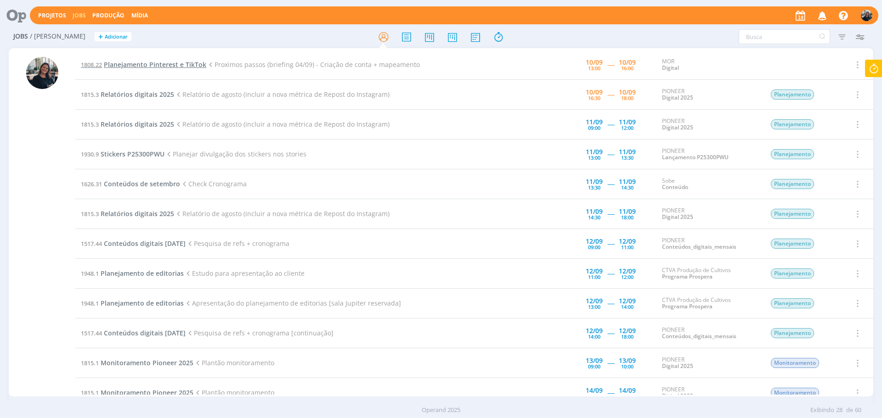
click at [135, 62] on span "Planejamento Pinterest e TikTok" at bounding box center [155, 64] width 102 height 9
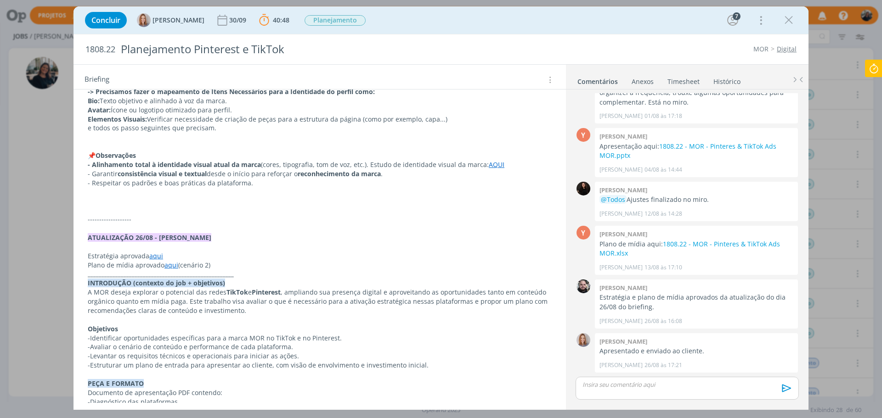
scroll to position [183, 0]
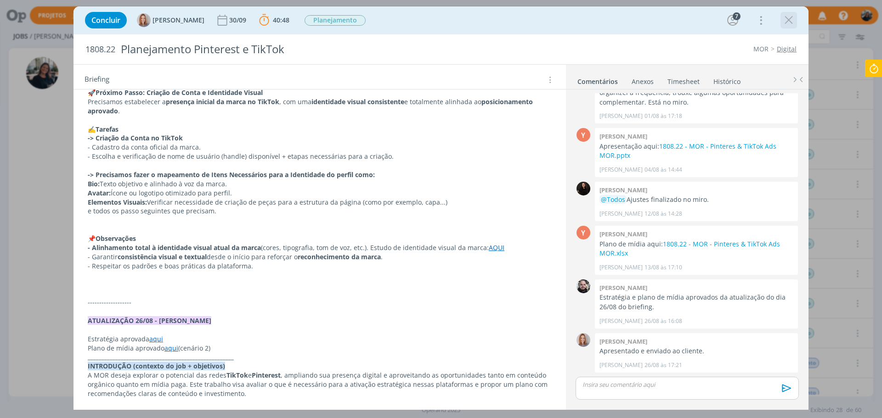
click at [785, 16] on icon "dialog" at bounding box center [789, 20] width 14 height 14
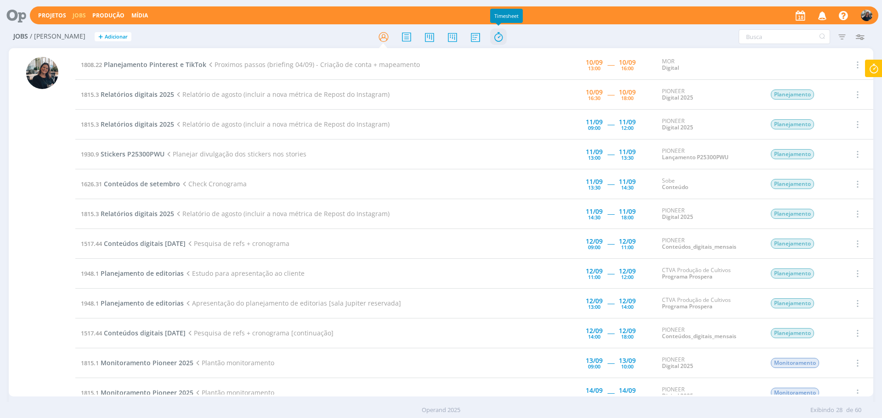
click at [498, 39] on icon at bounding box center [498, 37] width 17 height 18
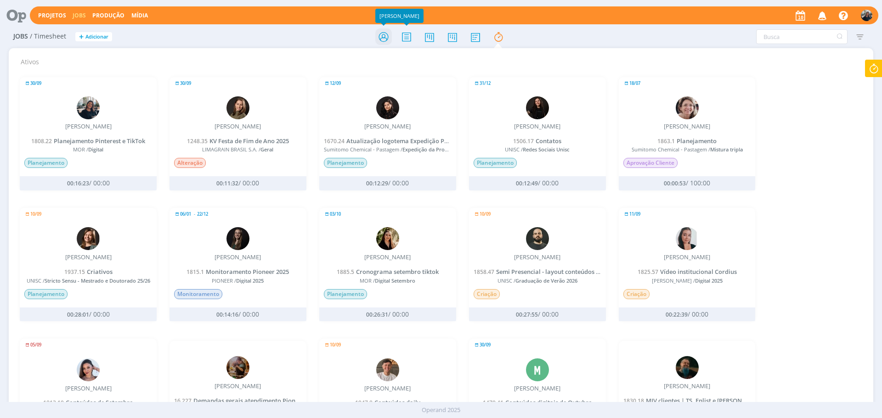
click at [378, 30] on icon at bounding box center [383, 37] width 17 height 18
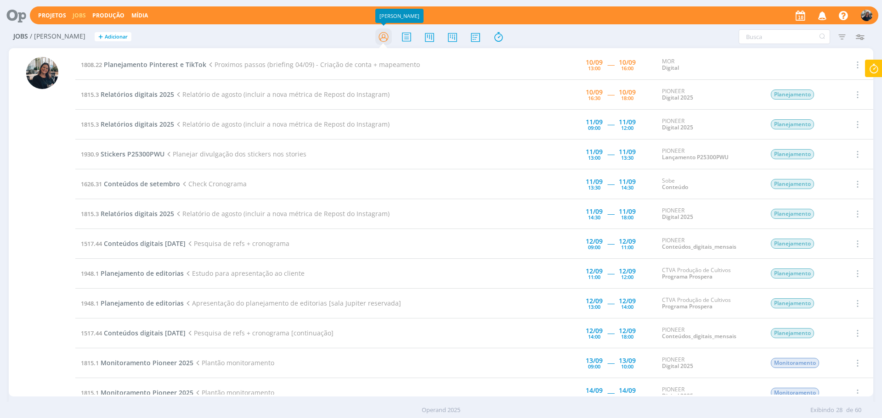
click at [384, 37] on icon at bounding box center [383, 37] width 17 height 18
click at [460, 32] on icon at bounding box center [452, 37] width 17 height 18
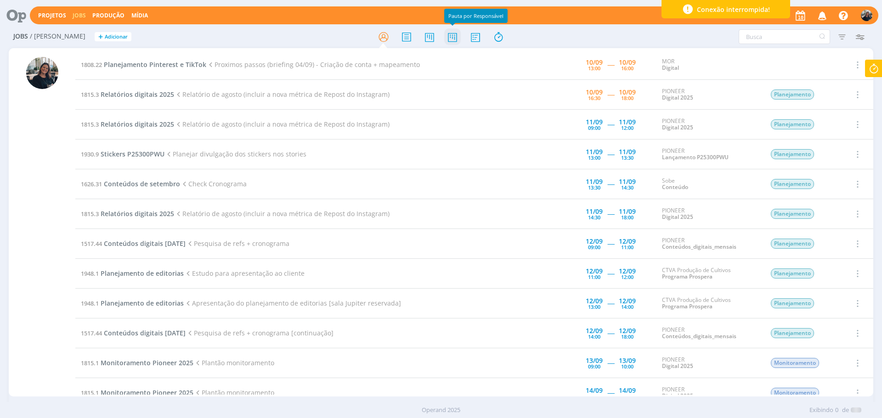
click at [457, 32] on icon at bounding box center [452, 37] width 17 height 18
click at [431, 41] on icon at bounding box center [429, 37] width 17 height 18
click at [451, 39] on icon at bounding box center [452, 37] width 17 height 18
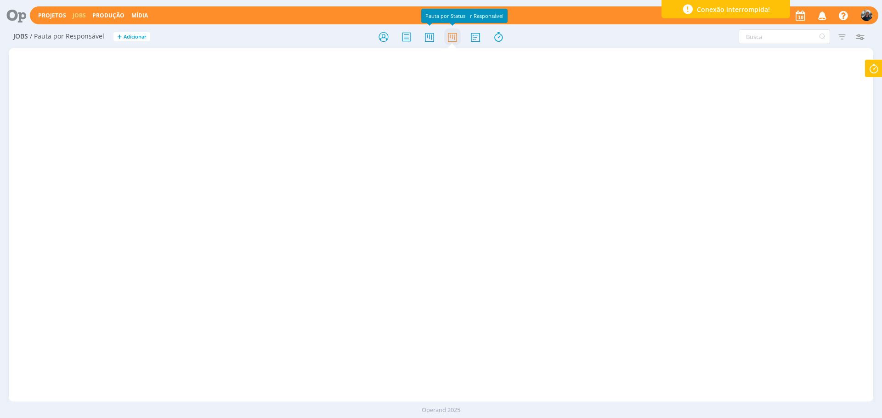
click at [452, 39] on icon at bounding box center [452, 37] width 17 height 18
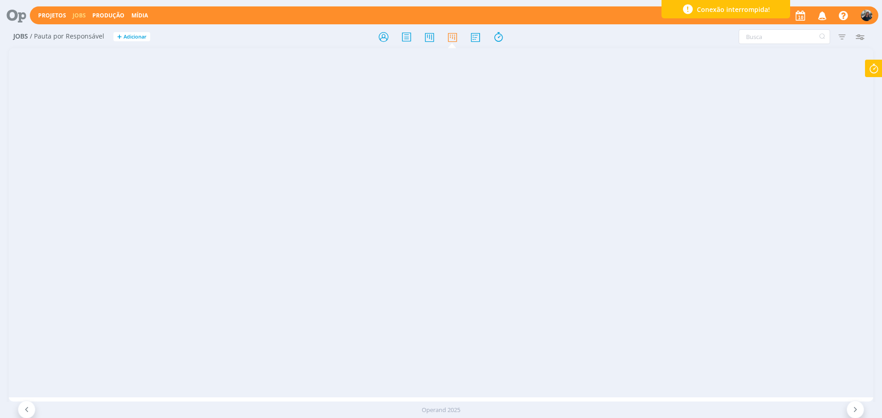
scroll to position [0, 4861]
click at [453, 36] on icon at bounding box center [452, 37] width 17 height 18
click at [472, 37] on icon at bounding box center [475, 37] width 17 height 18
click at [449, 39] on icon at bounding box center [452, 37] width 17 height 18
click at [432, 36] on icon at bounding box center [429, 37] width 17 height 18
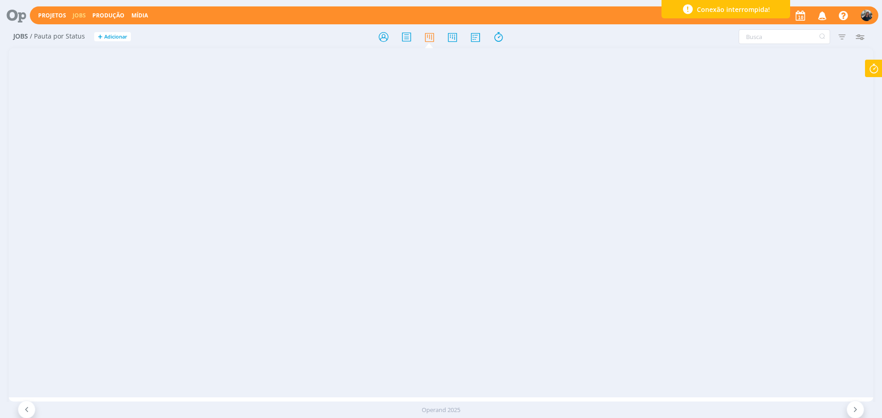
scroll to position [0, 293]
click at [449, 41] on icon at bounding box center [452, 37] width 17 height 18
click at [449, 38] on icon at bounding box center [452, 37] width 17 height 18
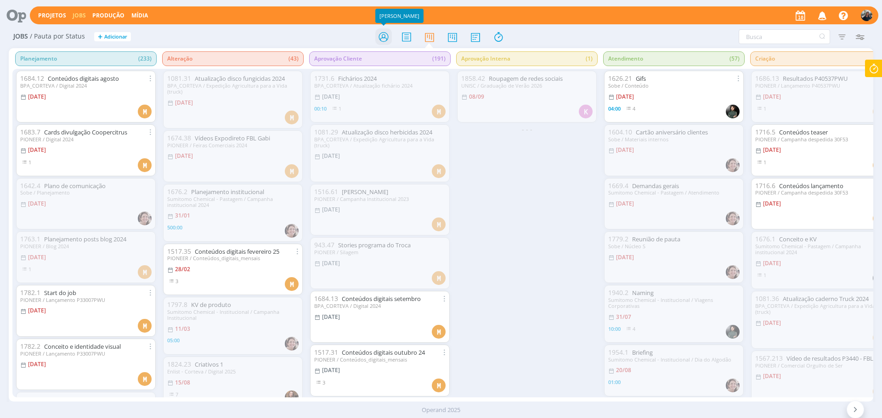
click at [384, 35] on icon at bounding box center [383, 37] width 17 height 18
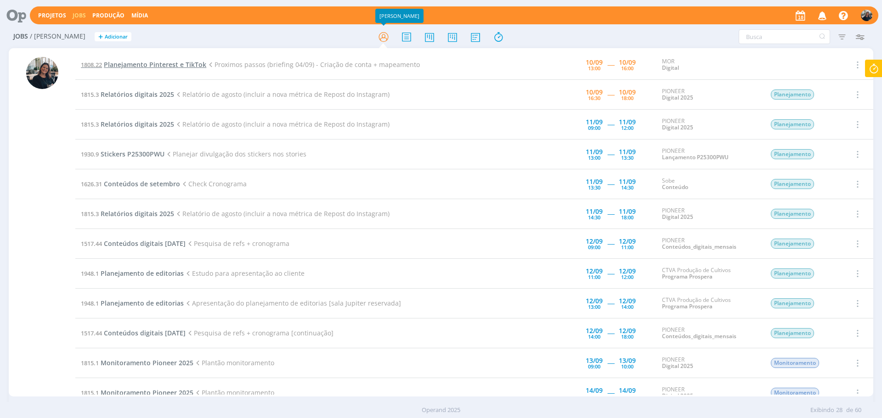
click at [151, 66] on span "Planejamento Pinterest e TikTok" at bounding box center [155, 64] width 102 height 9
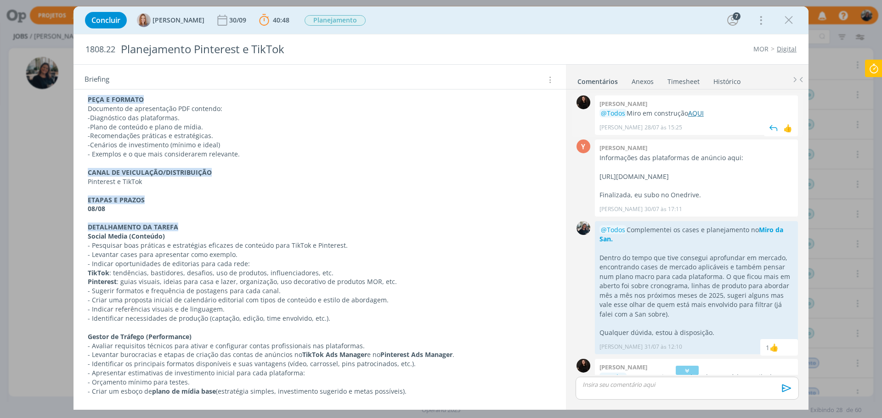
click at [696, 111] on link "AQUI" at bounding box center [696, 113] width 16 height 9
click at [880, 68] on icon at bounding box center [873, 69] width 17 height 18
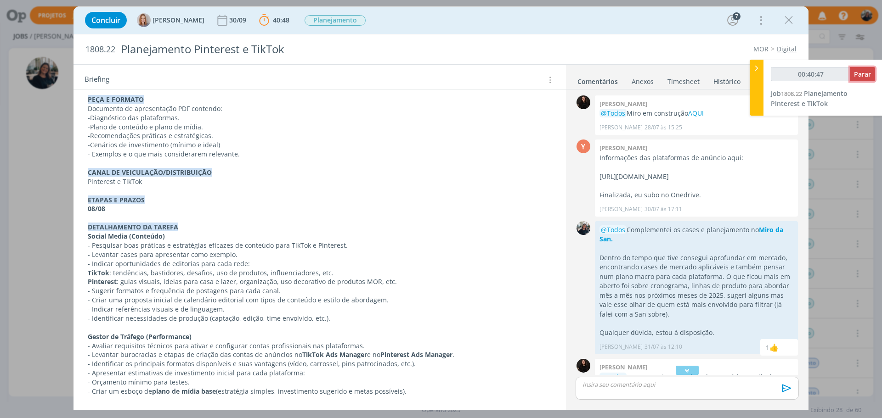
click at [859, 73] on span "Parar" at bounding box center [862, 74] width 17 height 9
click at [860, 74] on span "Parar" at bounding box center [862, 74] width 17 height 9
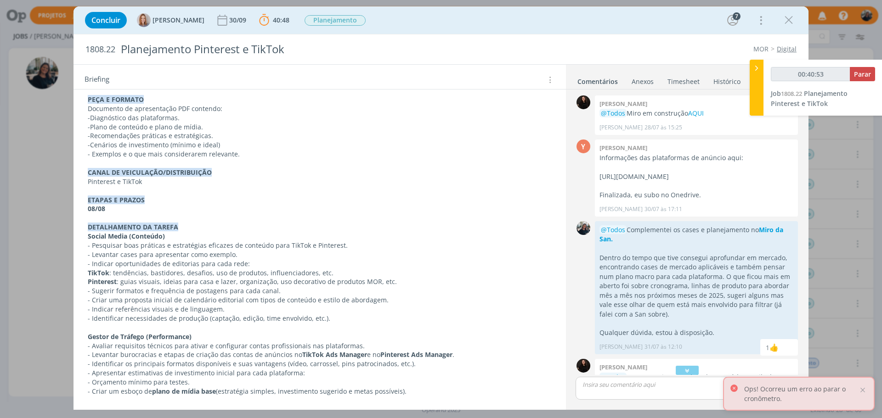
type input "00:41:00"
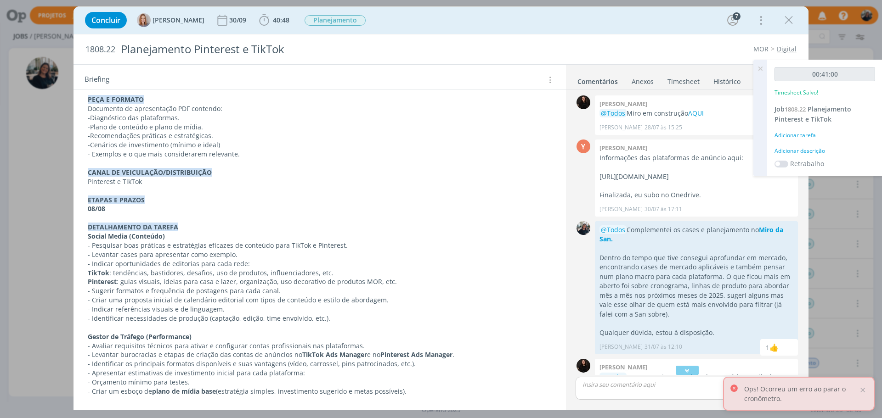
click at [811, 151] on div "Adicionar descrição" at bounding box center [824, 151] width 101 height 8
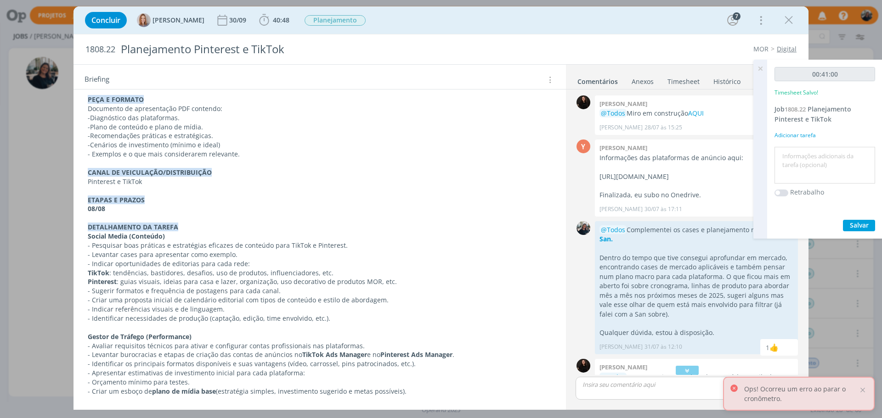
click at [817, 156] on textarea at bounding box center [825, 165] width 96 height 33
drag, startPoint x: 838, startPoint y: 164, endPoint x: 751, endPoint y: 161, distance: 87.3
click at [751, 161] on div "Projetos Jobs Produção Mídia Notificações Central de Ajuda Área de Membros Impl…" at bounding box center [441, 209] width 882 height 418
click at [847, 159] on textarea "Planejamento" at bounding box center [825, 165] width 96 height 33
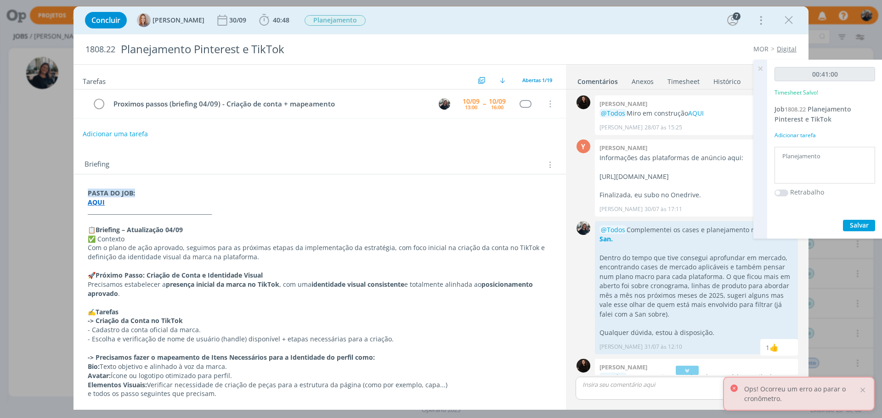
drag, startPoint x: 835, startPoint y: 156, endPoint x: 773, endPoint y: 156, distance: 62.5
click at [771, 157] on div "00:41:00 Timesheet Salvo! Job 1808.22 Planejamento Pinterest e TikTok Adicionar…" at bounding box center [824, 149] width 115 height 179
click at [864, 158] on textarea "Criação conta, início dados com atendimento" at bounding box center [825, 165] width 96 height 33
type textarea "Criação conta, início dados adicionais com atendimento"
click at [861, 222] on span "Salvar" at bounding box center [859, 225] width 19 height 9
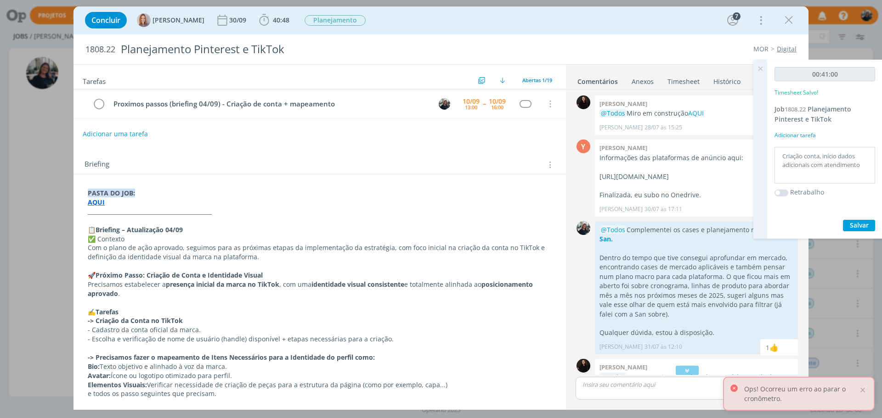
click at [763, 73] on icon at bounding box center [760, 69] width 17 height 18
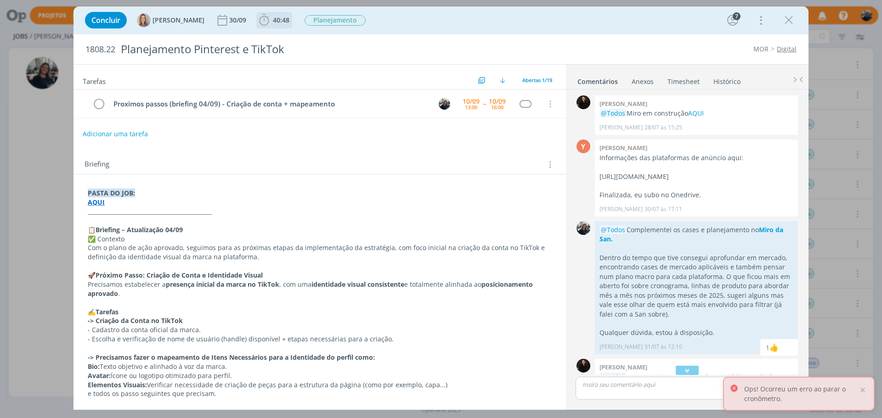
click at [263, 18] on icon "dialog" at bounding box center [264, 20] width 14 height 14
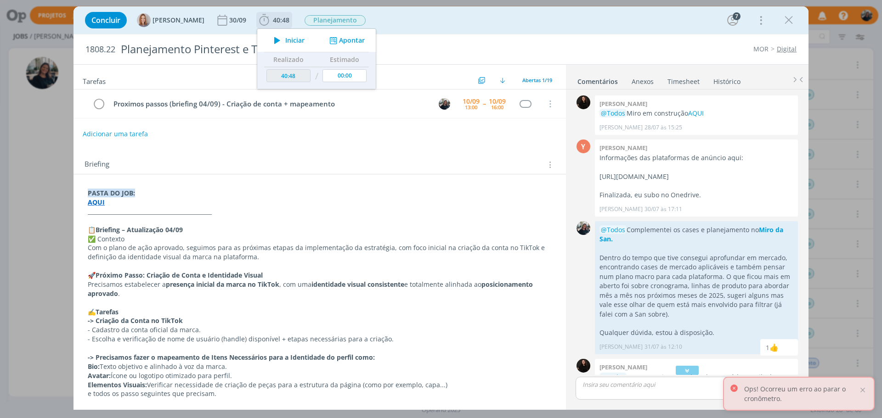
click at [291, 37] on span "Iniciar" at bounding box center [294, 40] width 19 height 6
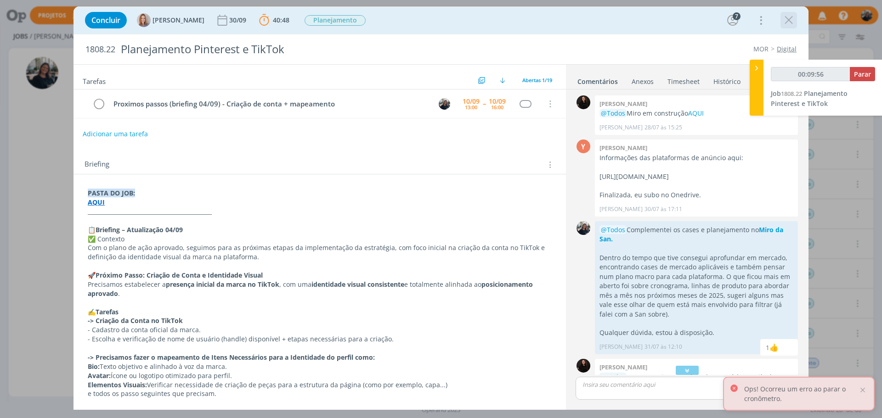
click at [785, 20] on icon "dialog" at bounding box center [789, 20] width 14 height 14
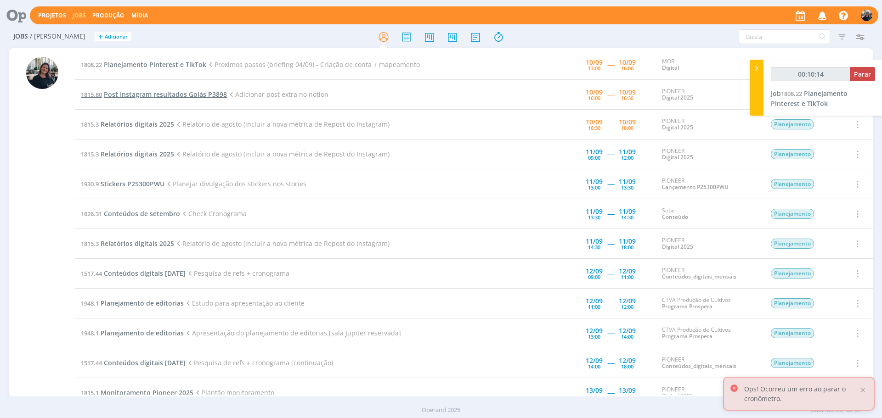
click at [169, 96] on span "Post Instagram resultados Goiás P3898" at bounding box center [165, 94] width 123 height 9
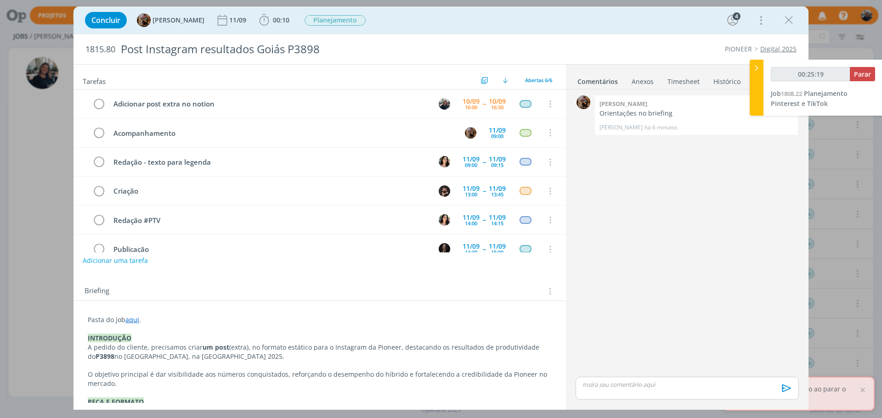
click at [135, 321] on link "aqui" at bounding box center [132, 320] width 14 height 9
click at [135, 338] on link "https://sobeae.sharepoint.com/:f:/s/SOBEAE/Ejmcq00vM4JJhMIRG0tm_MoBbpokPrwJIZcT…" at bounding box center [147, 338] width 69 height 12
type input "00:25:29"
click at [750, 68] on div at bounding box center [757, 88] width 14 height 56
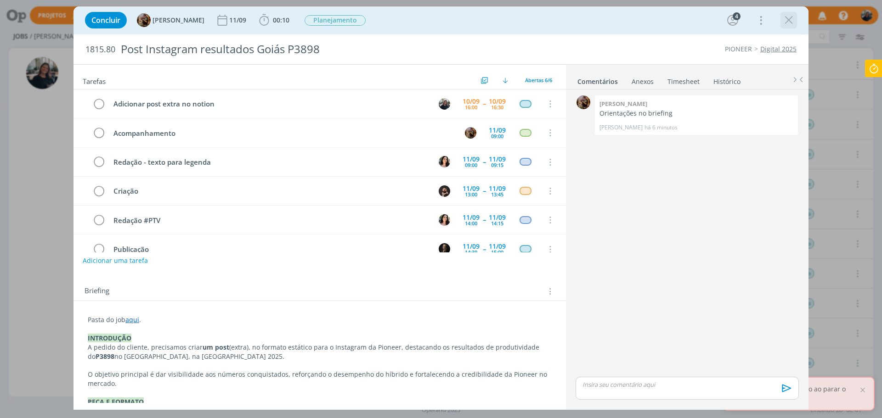
click at [790, 21] on icon "dialog" at bounding box center [789, 20] width 14 height 14
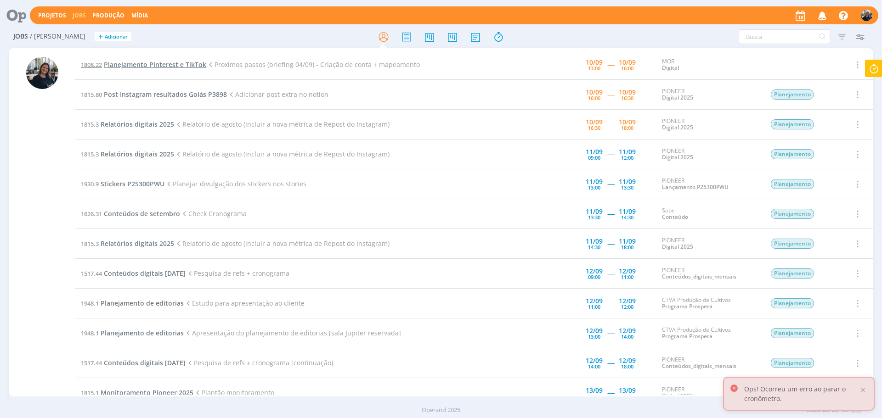
click at [134, 62] on span "Planejamento Pinterest e TikTok" at bounding box center [155, 64] width 102 height 9
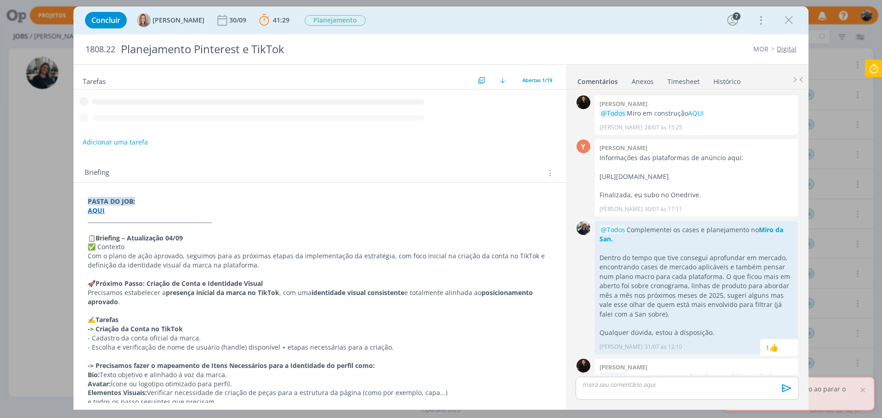
scroll to position [313, 0]
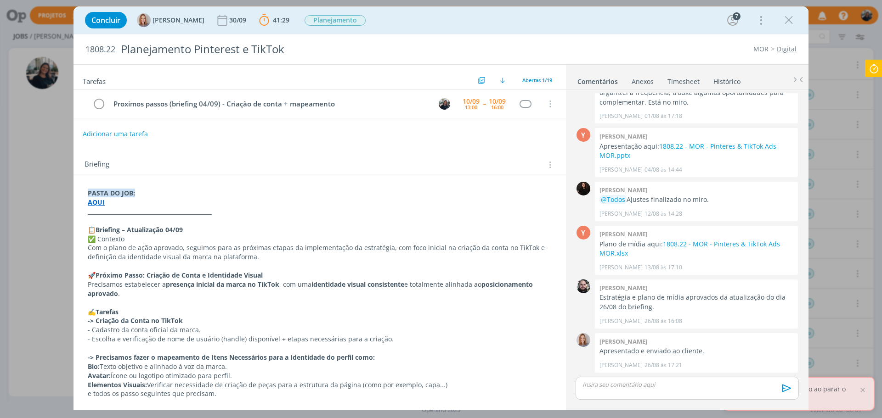
click at [96, 200] on strong "AQUI" at bounding box center [96, 202] width 17 height 9
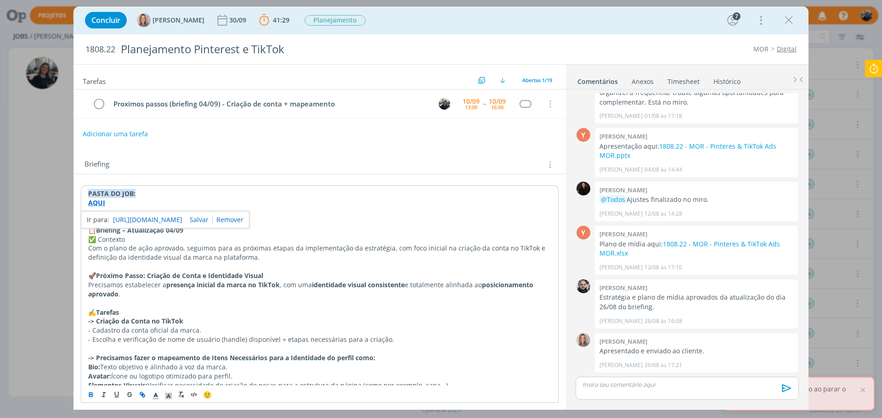
click at [124, 218] on link "https://sobeae.sharepoint.com/:f:/s/SOBEAE/EmkkGcmj0oVEsD19bTzDZN4BEYPeD09yv0gy…" at bounding box center [147, 220] width 69 height 12
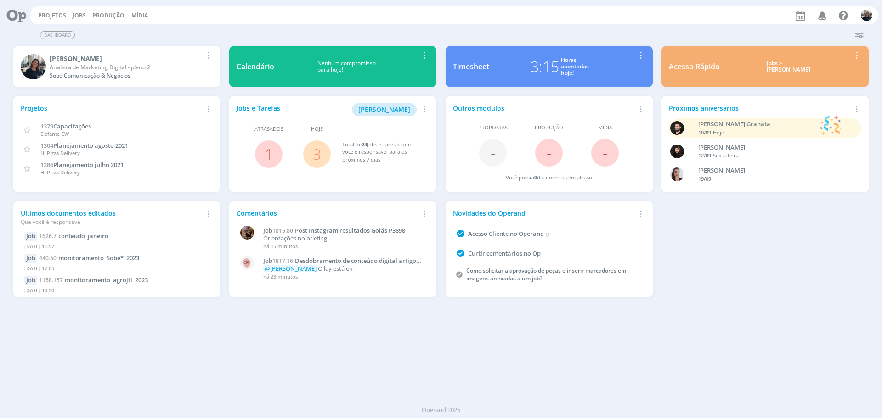
click at [771, 69] on div "Jobs > Minha pauta" at bounding box center [789, 66] width 124 height 13
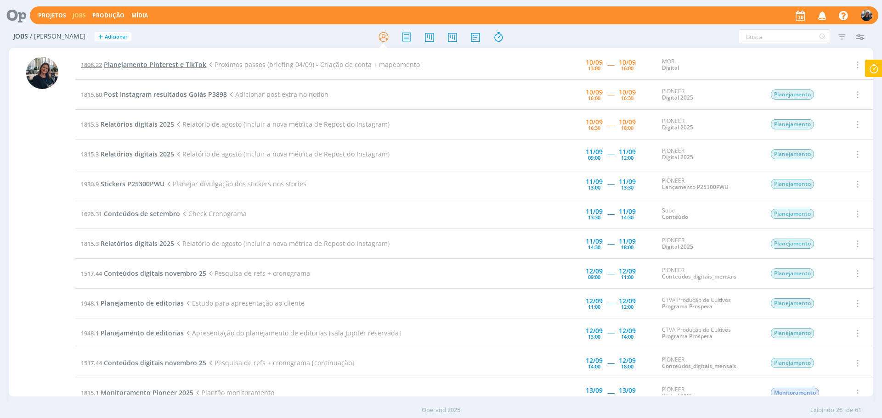
click at [154, 66] on span "Planejamento Pinterest e TikTok" at bounding box center [155, 64] width 102 height 9
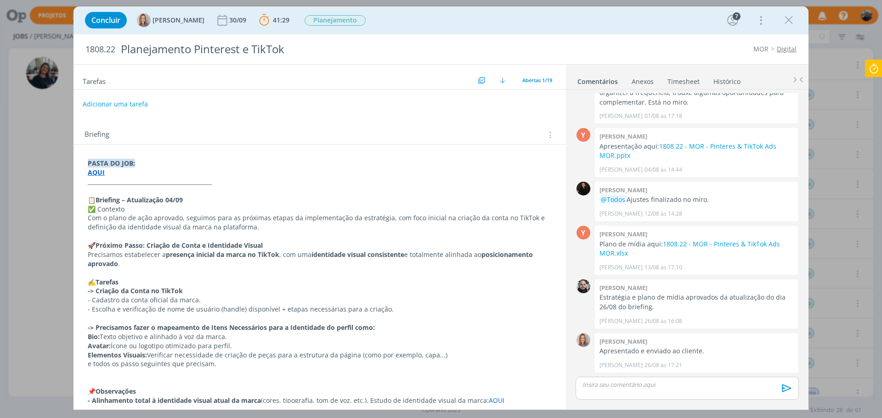
scroll to position [46, 0]
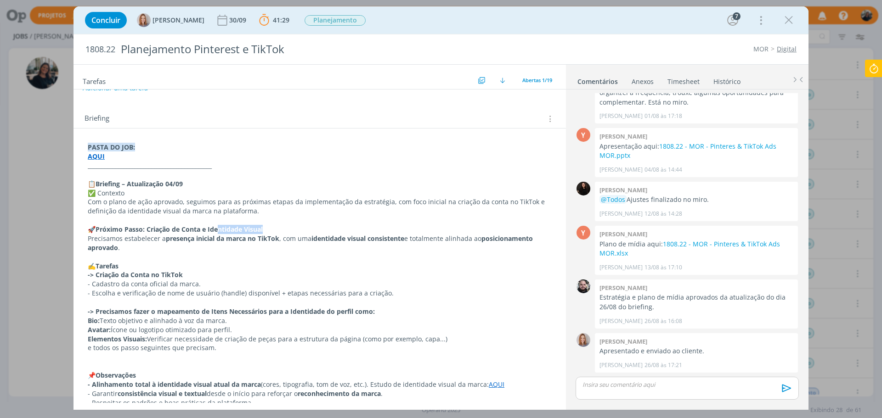
drag, startPoint x: 276, startPoint y: 229, endPoint x: 219, endPoint y: 225, distance: 57.5
click at [219, 225] on p "🚀 Próximo Passo: Criação de Conta e Identidade Visual" at bounding box center [320, 229] width 464 height 9
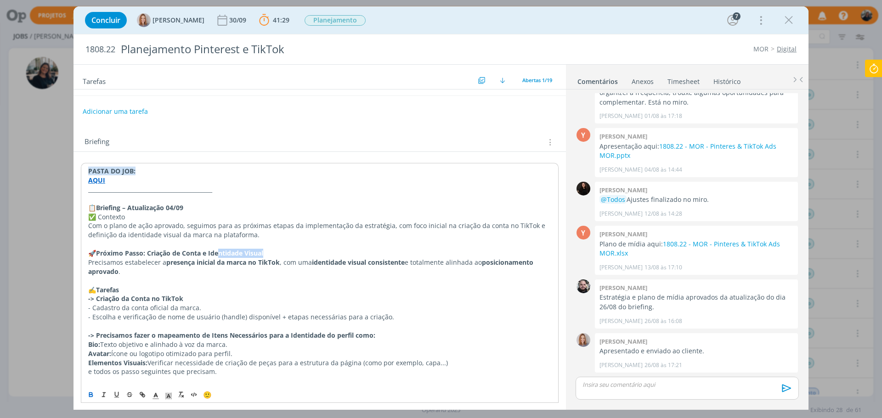
scroll to position [0, 0]
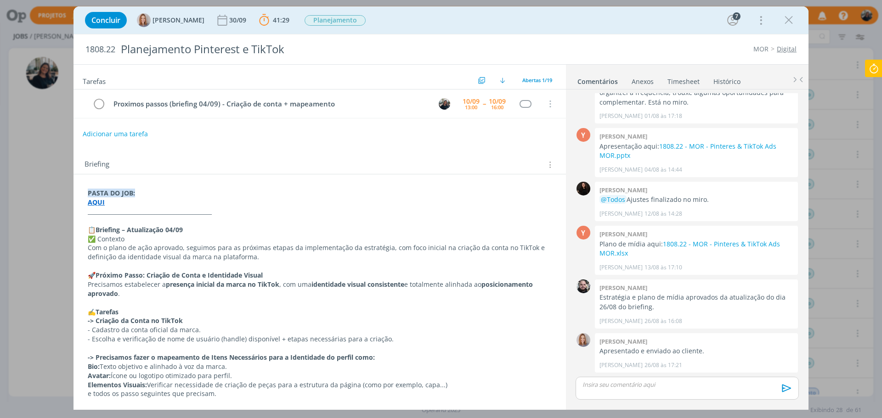
click at [875, 68] on icon at bounding box center [873, 69] width 17 height 18
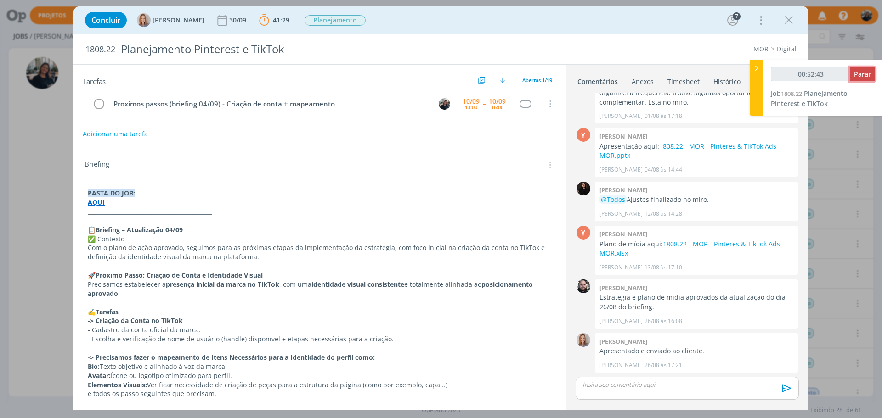
click at [868, 77] on span "Parar" at bounding box center [862, 74] width 17 height 9
type input "00:53:00"
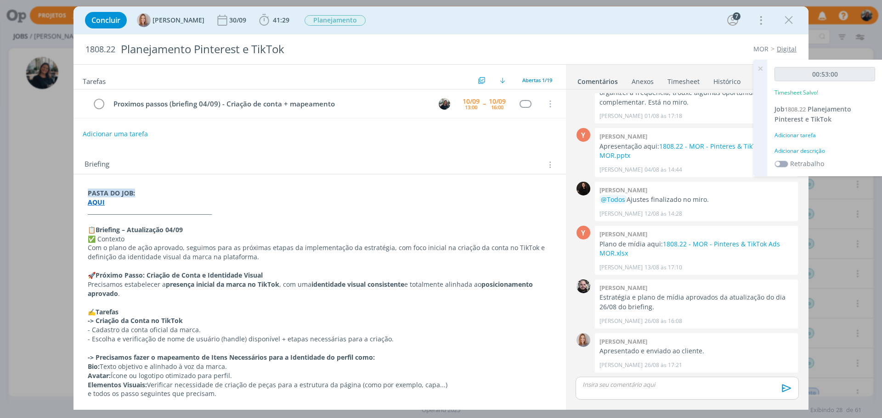
click at [810, 149] on div "Adicionar descrição" at bounding box center [824, 151] width 101 height 8
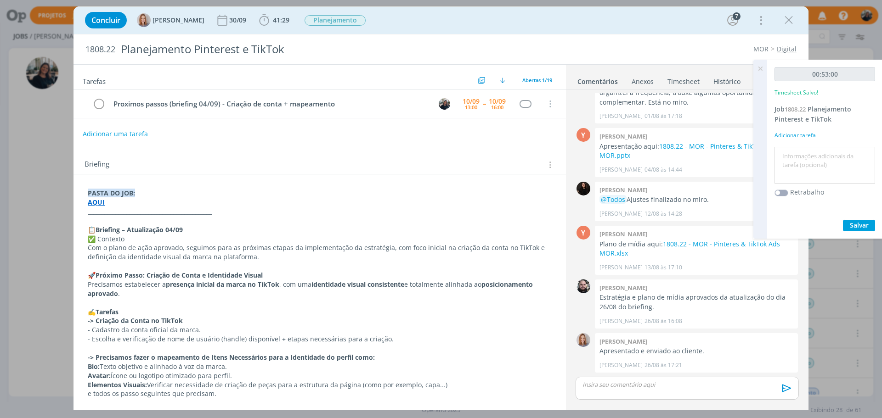
click at [807, 157] on textarea at bounding box center [825, 165] width 96 height 33
type textarea "P"
type textarea "Criação de conta e alinhamentos"
click at [853, 222] on span "Salvar" at bounding box center [859, 225] width 19 height 9
click at [767, 68] on div "00:53:00 Timesheet Salvo! Job 1808.22 Planejamento Pinterest e TikTok Adicionar…" at bounding box center [824, 149] width 115 height 179
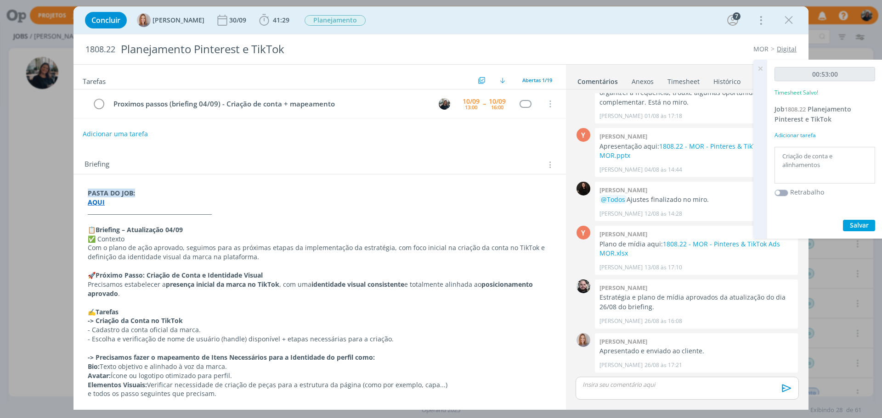
click at [761, 68] on icon at bounding box center [760, 69] width 17 height 18
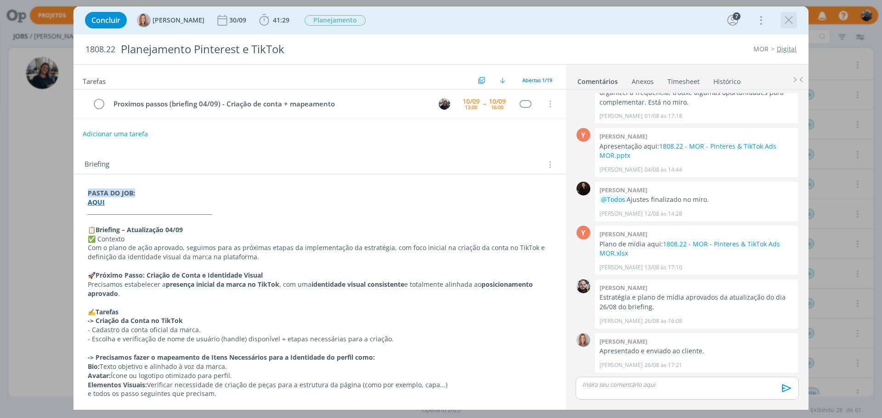
click at [789, 17] on icon "dialog" at bounding box center [789, 20] width 14 height 14
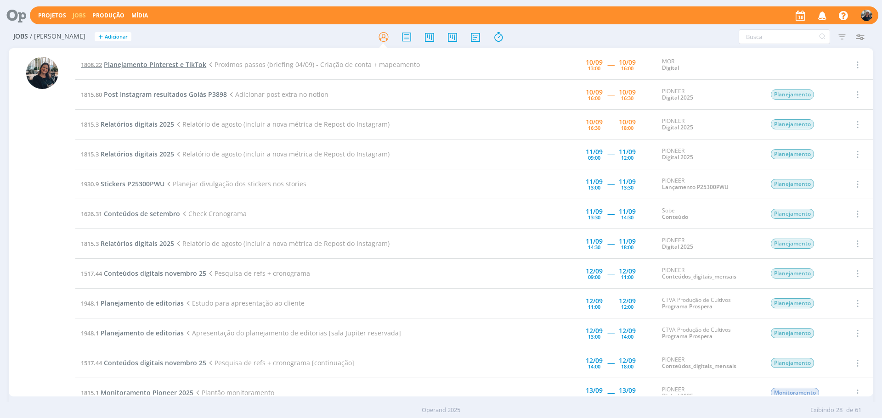
click at [140, 62] on span "Planejamento Pinterest e TikTok" at bounding box center [155, 64] width 102 height 9
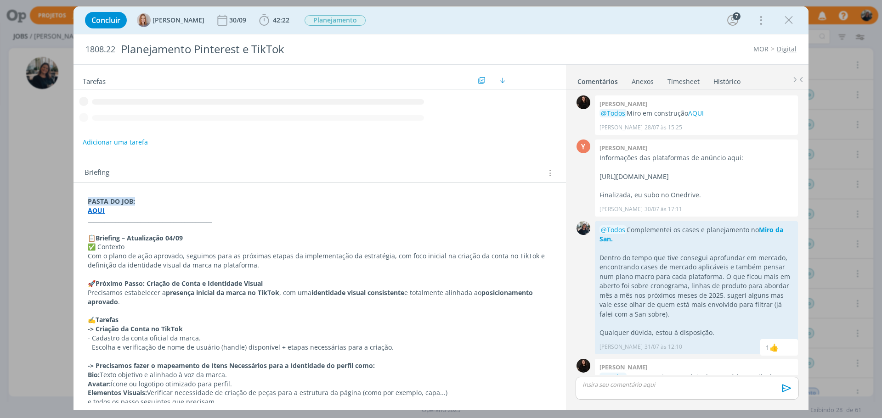
scroll to position [313, 0]
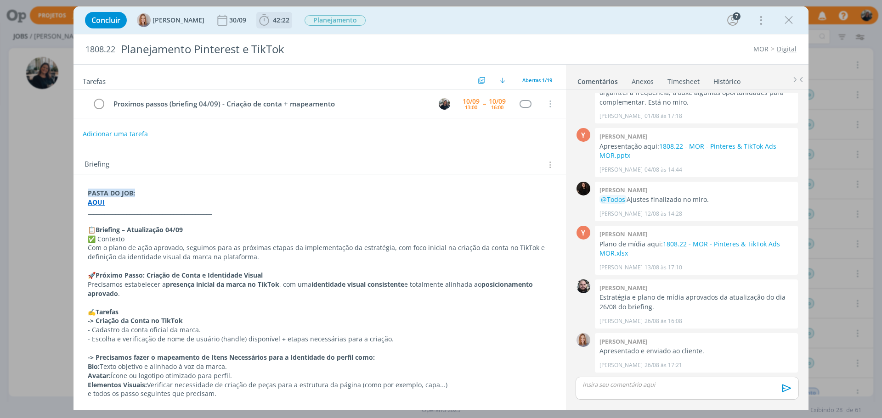
click at [262, 17] on icon "dialog" at bounding box center [264, 19] width 10 height 11
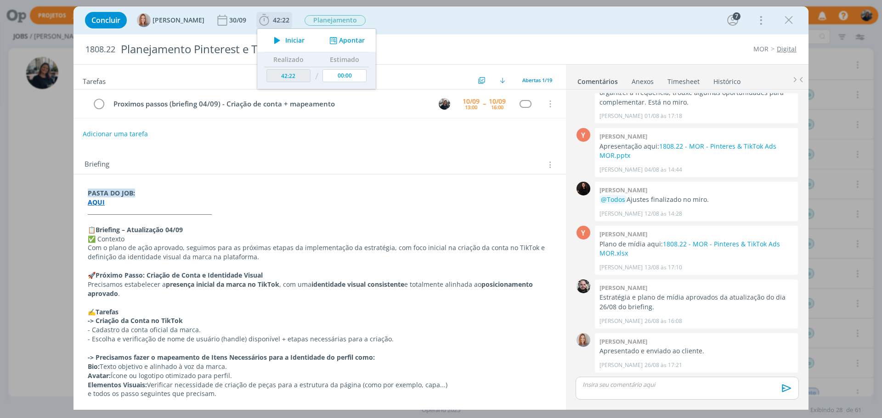
click at [285, 40] on span "Iniciar" at bounding box center [294, 40] width 19 height 6
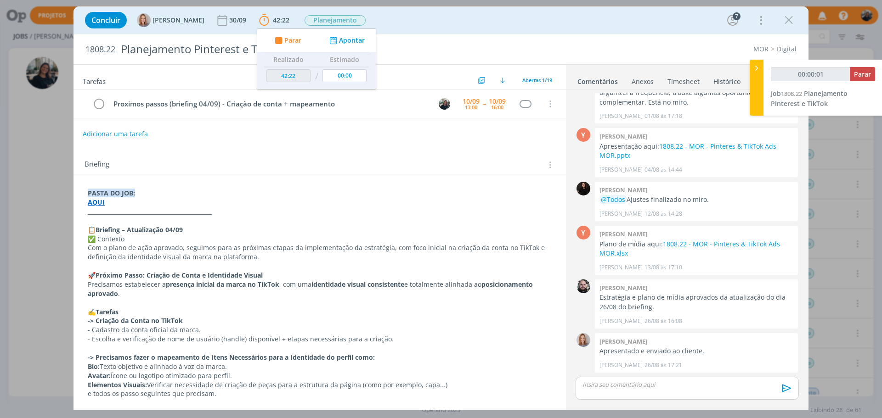
type input "00:00:02"
click at [755, 71] on icon at bounding box center [756, 68] width 9 height 10
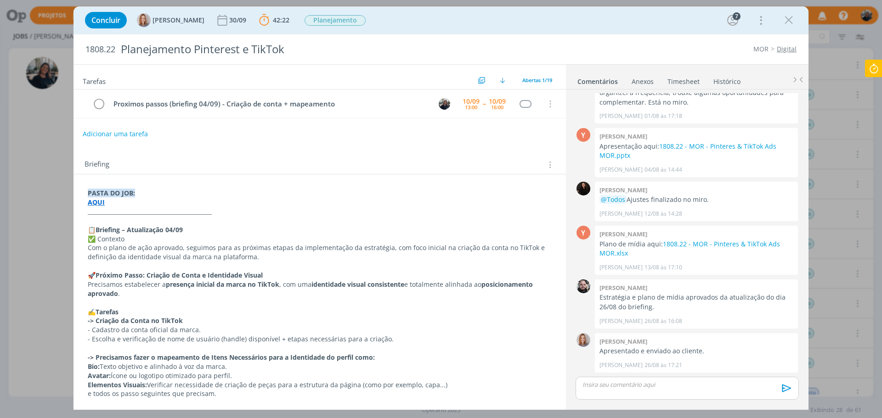
scroll to position [230, 0]
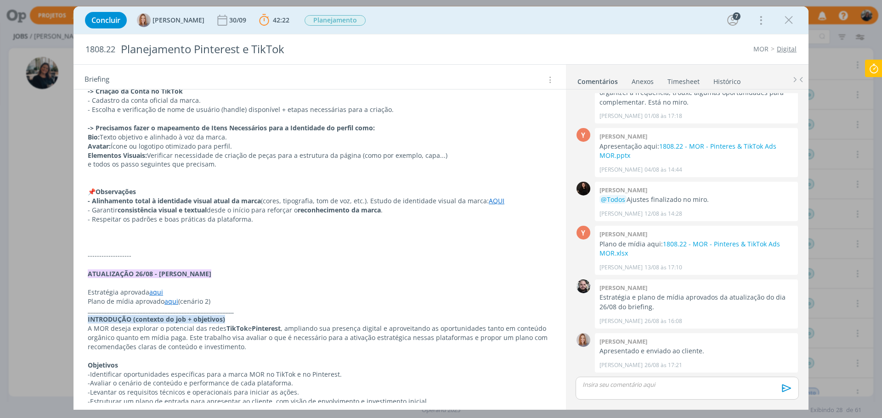
click at [121, 239] on p "dialog" at bounding box center [320, 237] width 464 height 9
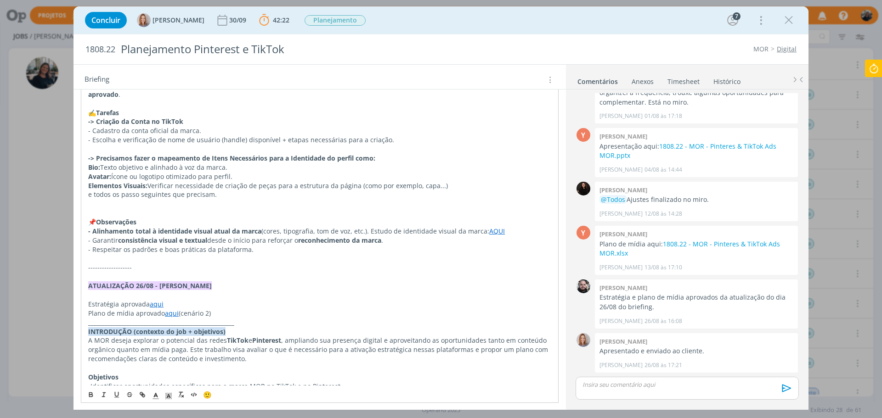
scroll to position [184, 0]
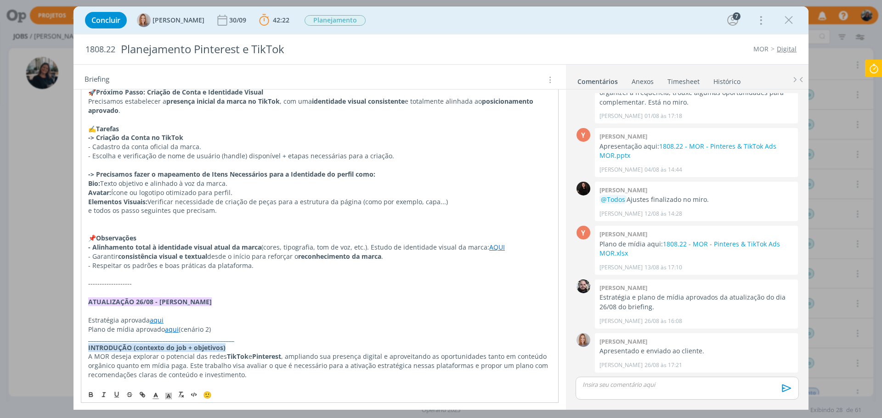
click at [112, 217] on p "dialog" at bounding box center [319, 219] width 463 height 9
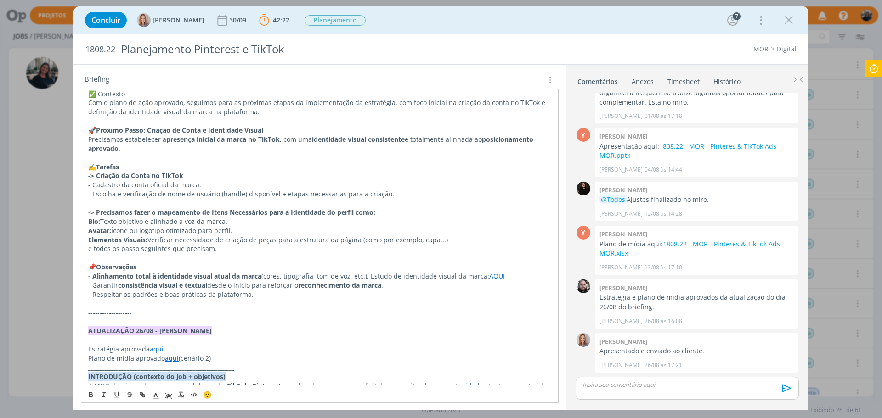
scroll to position [0, 0]
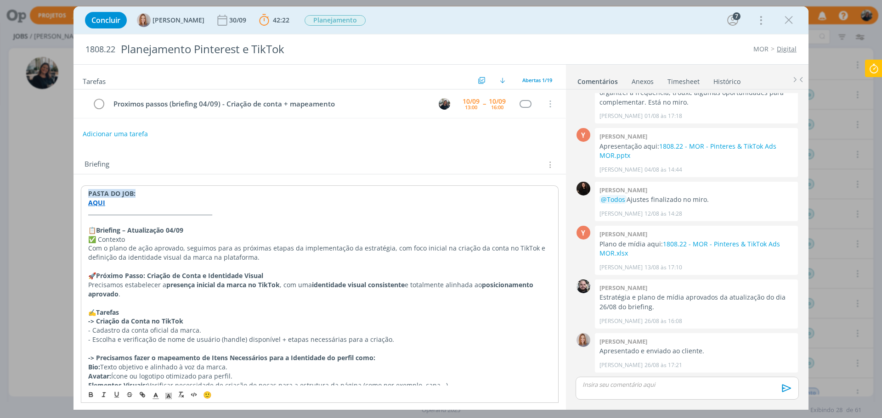
click at [310, 148] on div "Tarefas Usar Job de template Ordenar por: Prazo crescente Prazo decrescente Ord…" at bounding box center [319, 234] width 492 height 338
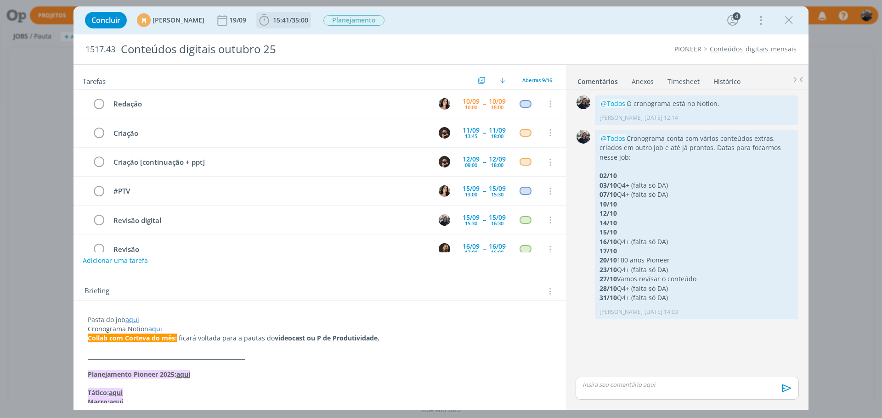
drag, startPoint x: 283, startPoint y: 15, endPoint x: 332, endPoint y: 34, distance: 52.4
click at [271, 16] on icon "dialog" at bounding box center [264, 20] width 14 height 14
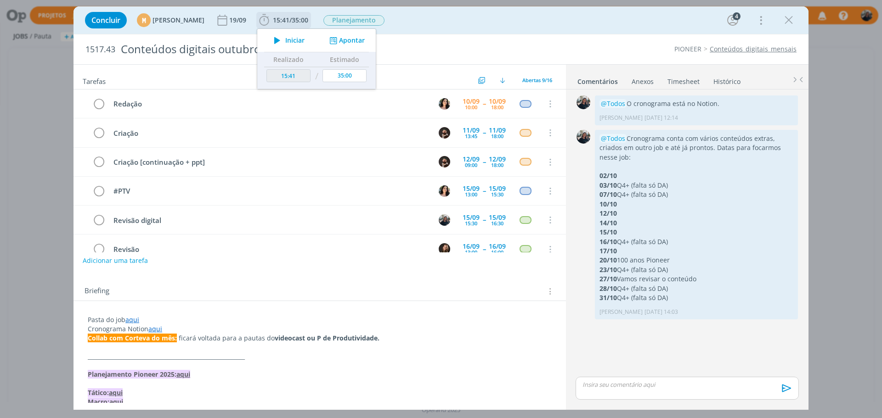
click at [361, 38] on button "Apontar" at bounding box center [346, 41] width 38 height 10
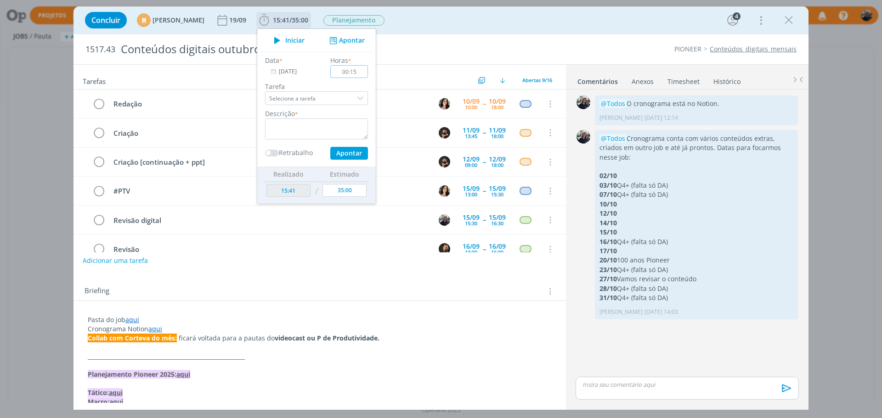
type input "00:15"
click at [321, 130] on textarea "dialog" at bounding box center [316, 128] width 103 height 21
click at [334, 124] on textarea "Questões" at bounding box center [316, 128] width 103 height 21
click at [366, 124] on textarea "Questões dúvidas crono com tami" at bounding box center [316, 128] width 103 height 21
click at [316, 125] on textarea "Questões dúvidas crono com [PERSON_NAME]" at bounding box center [316, 128] width 103 height 21
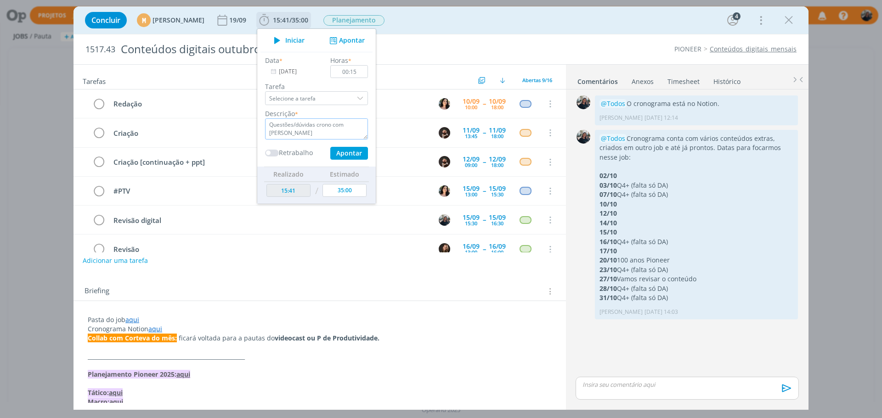
type textarea "Questões/dúvidas crono com [PERSON_NAME]"
click at [368, 152] on button "Apontar" at bounding box center [349, 153] width 38 height 13
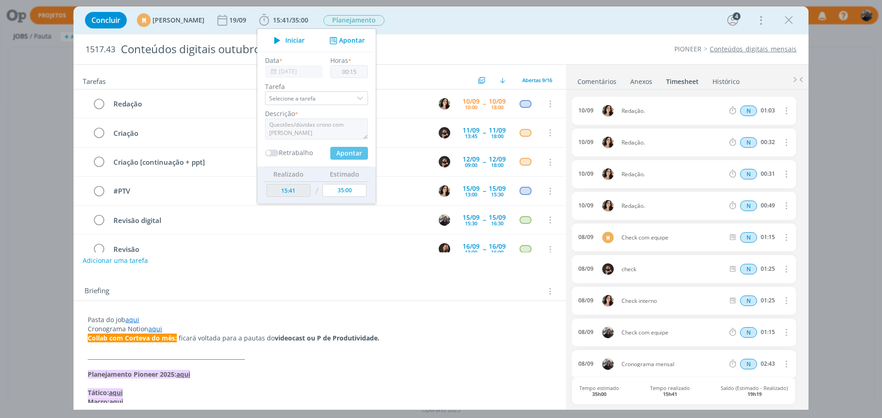
type input "15:56"
type input "00:00"
click at [606, 82] on link "Comentários" at bounding box center [597, 79] width 40 height 13
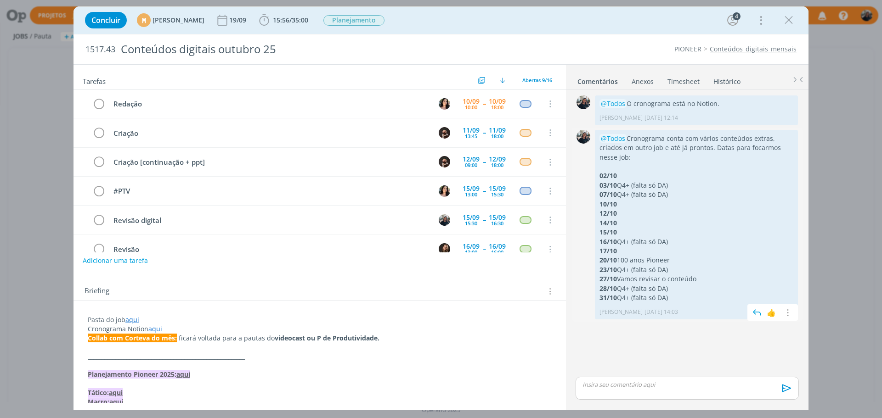
click at [779, 152] on p "@Todos Cronograma conta com vários conteúdos extras, criados em outro job e até…" at bounding box center [696, 148] width 194 height 28
drag, startPoint x: 782, startPoint y: 176, endPoint x: 785, endPoint y: 169, distance: 8.4
click at [782, 175] on p "02/10" at bounding box center [696, 175] width 194 height 9
click at [790, 310] on icon "dialog" at bounding box center [787, 313] width 10 height 9
click at [770, 323] on link "Editar" at bounding box center [755, 326] width 73 height 15
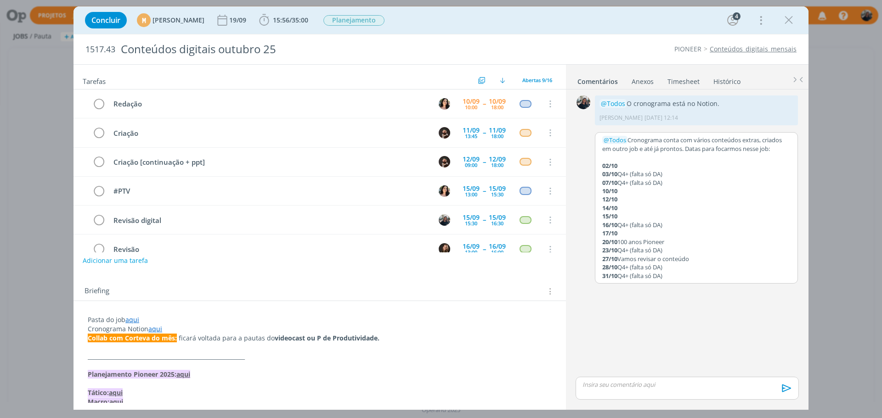
click at [667, 211] on p "14/10" at bounding box center [696, 208] width 188 height 8
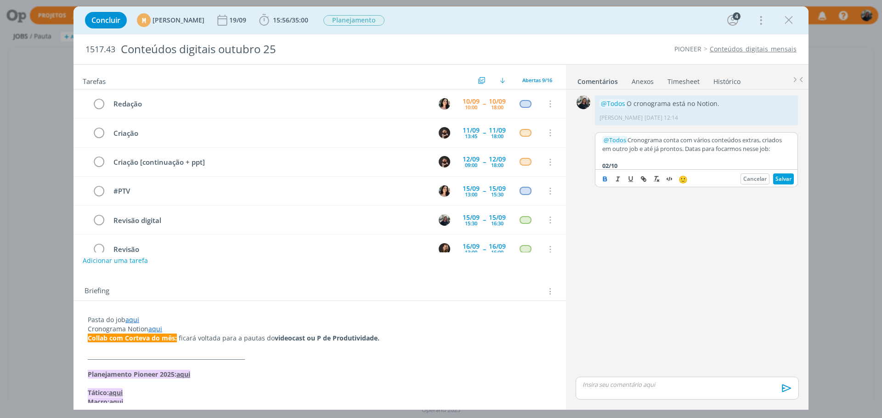
scroll to position [43, 0]
click at [678, 239] on div "0 @Todos O cronograma está no Notion. Mayara Peruzzo [DATE] 12:14 👍 Editar Excl…" at bounding box center [687, 234] width 231 height 282
click at [686, 137] on p "07/10 Q4+ (falta só DA)" at bounding box center [696, 140] width 188 height 8
click at [690, 134] on p "23/10 Q4+ (falta só DA)" at bounding box center [696, 136] width 188 height 8
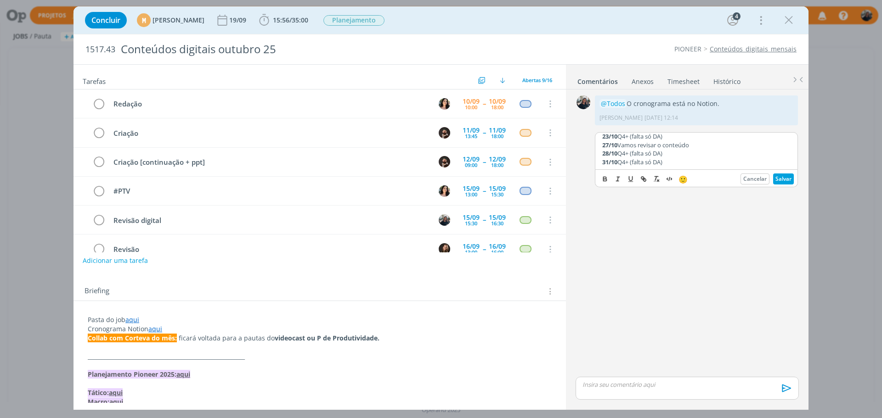
scroll to position [113, 0]
drag, startPoint x: 782, startPoint y: 180, endPoint x: 798, endPoint y: 182, distance: 15.8
click at [782, 180] on button "Salvar" at bounding box center [783, 179] width 21 height 11
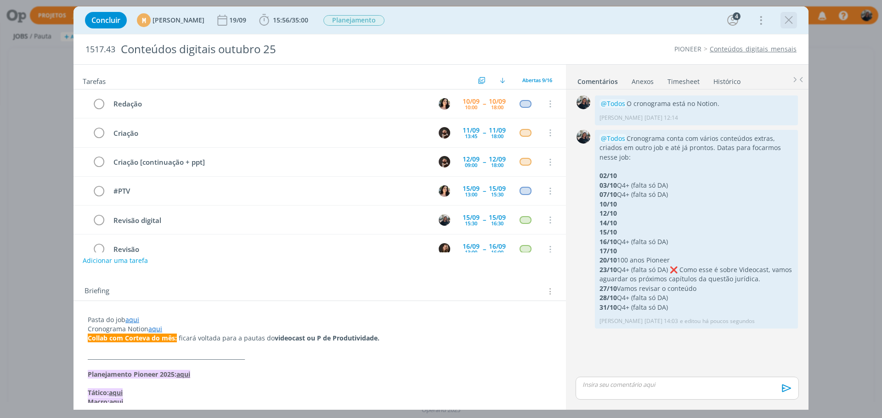
click at [789, 17] on icon "dialog" at bounding box center [789, 20] width 14 height 14
